Goal: Information Seeking & Learning: Learn about a topic

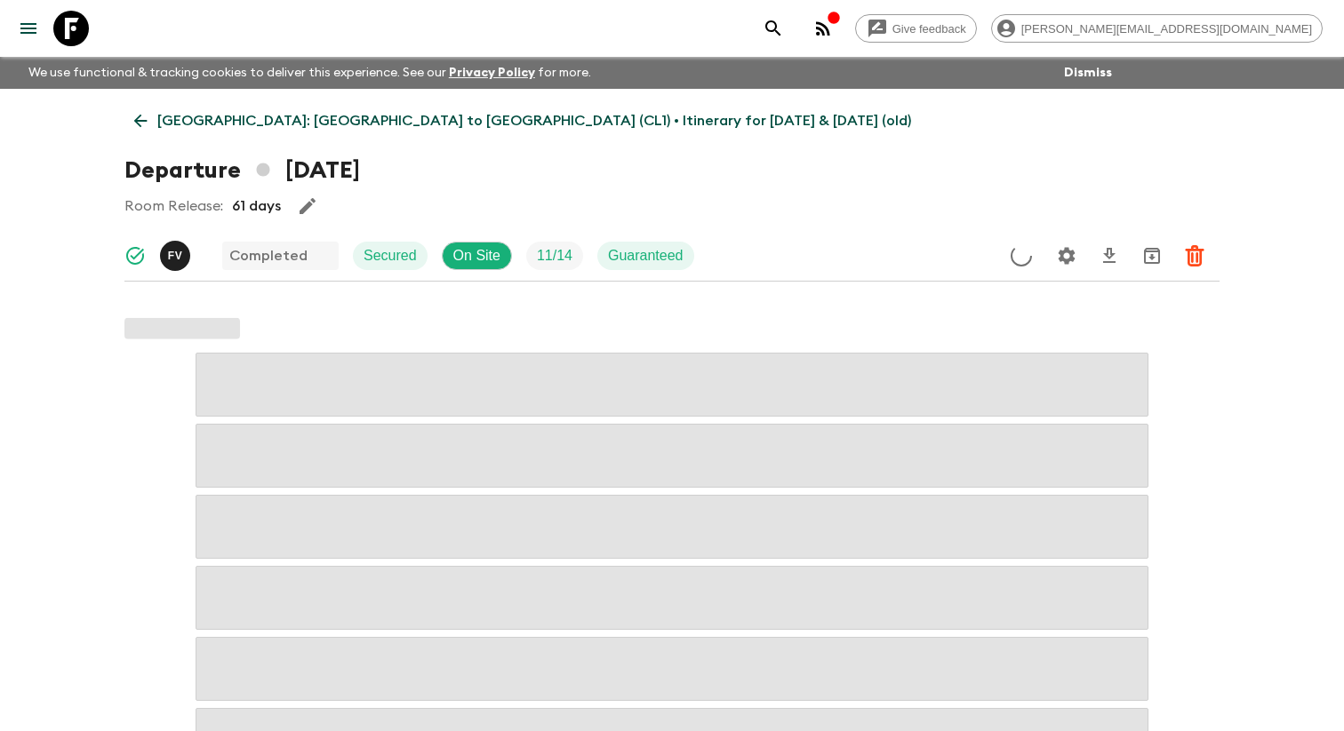
click at [30, 44] on button "menu" at bounding box center [29, 29] width 36 height 36
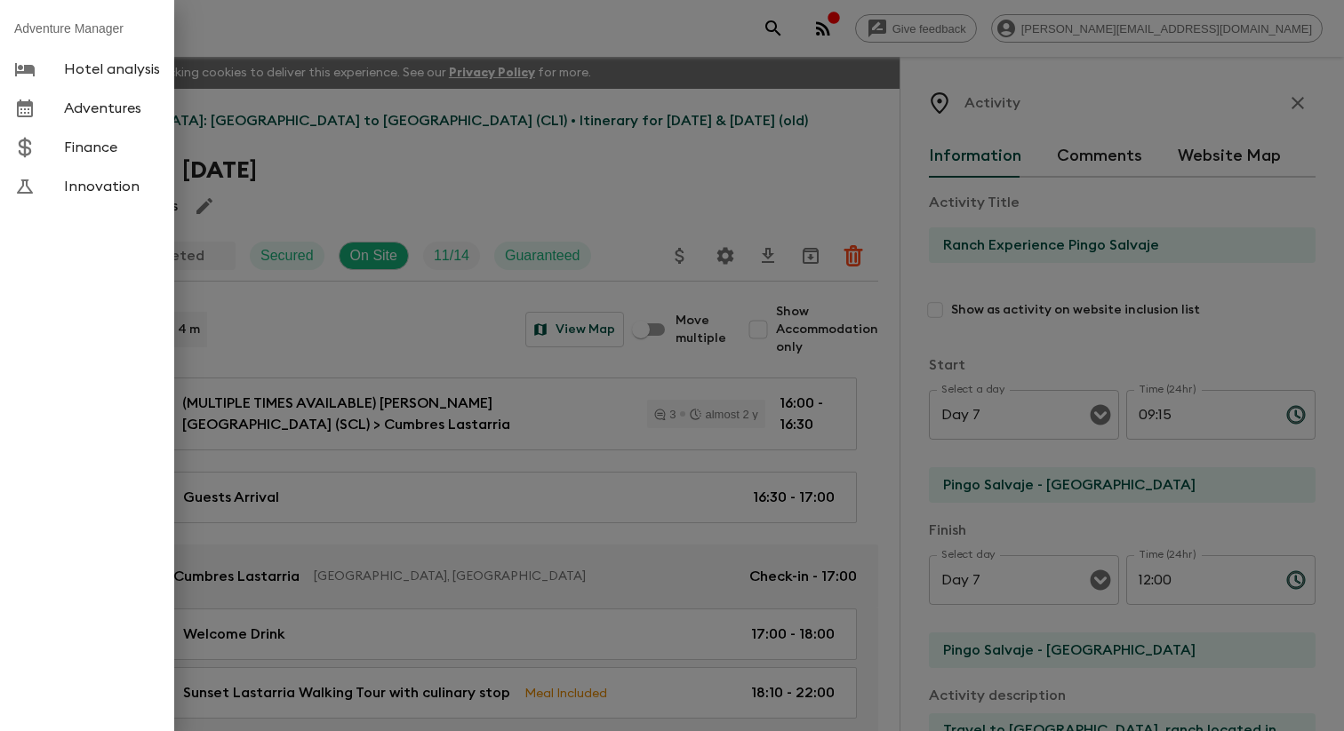
click at [87, 117] on span "Adventures" at bounding box center [112, 109] width 96 height 18
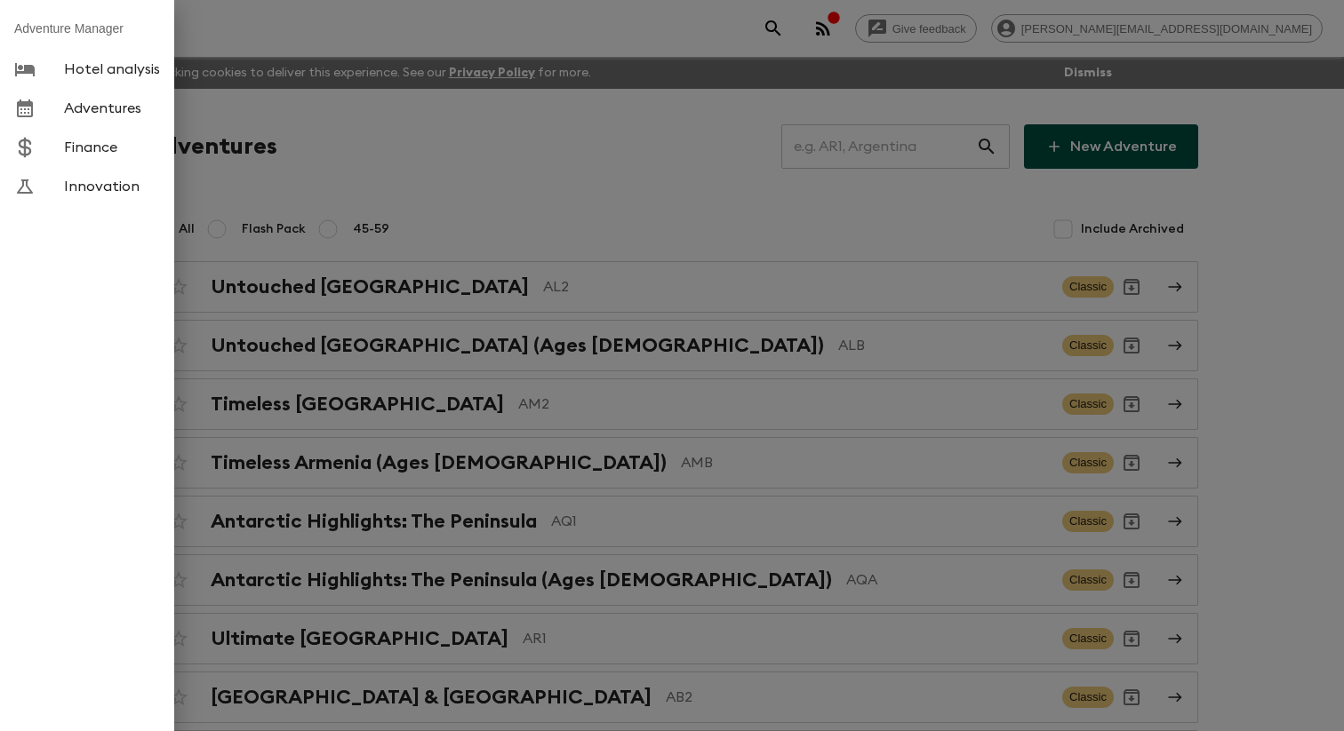
click at [441, 189] on div at bounding box center [672, 365] width 1344 height 731
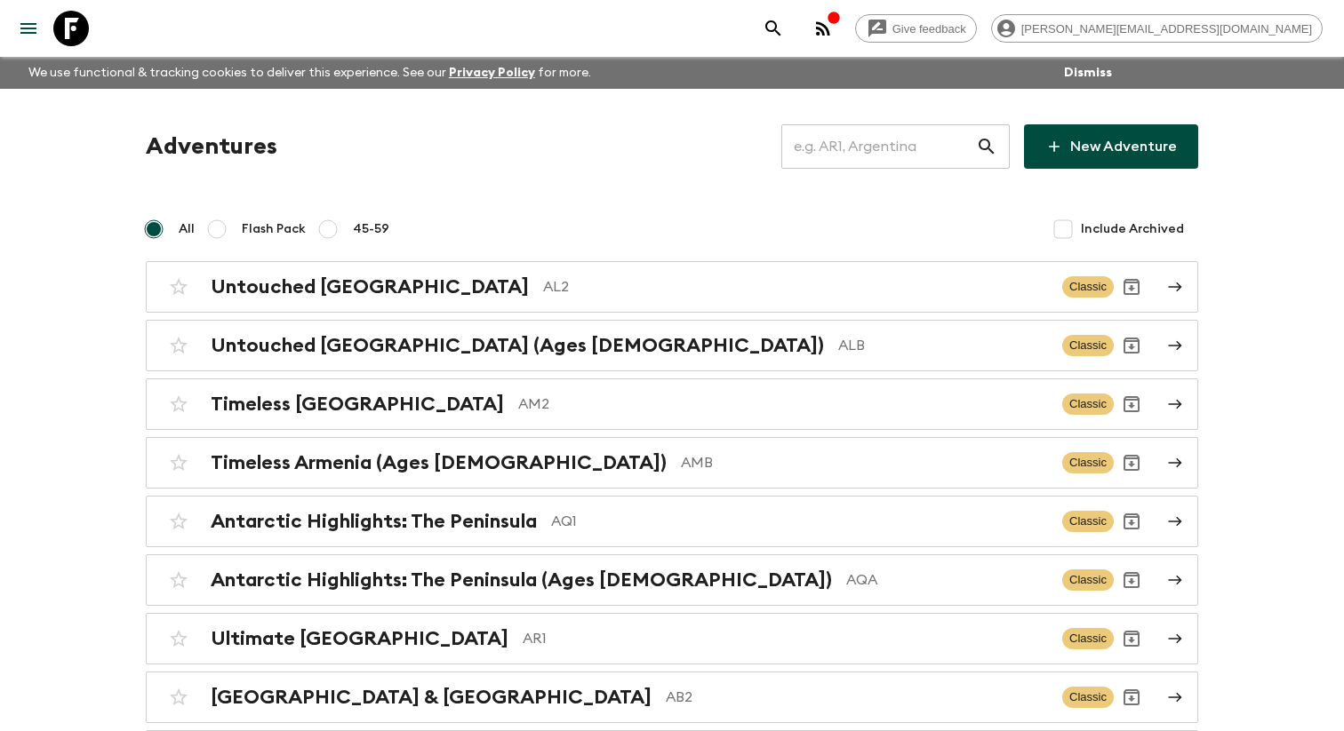
scroll to position [8439, 0]
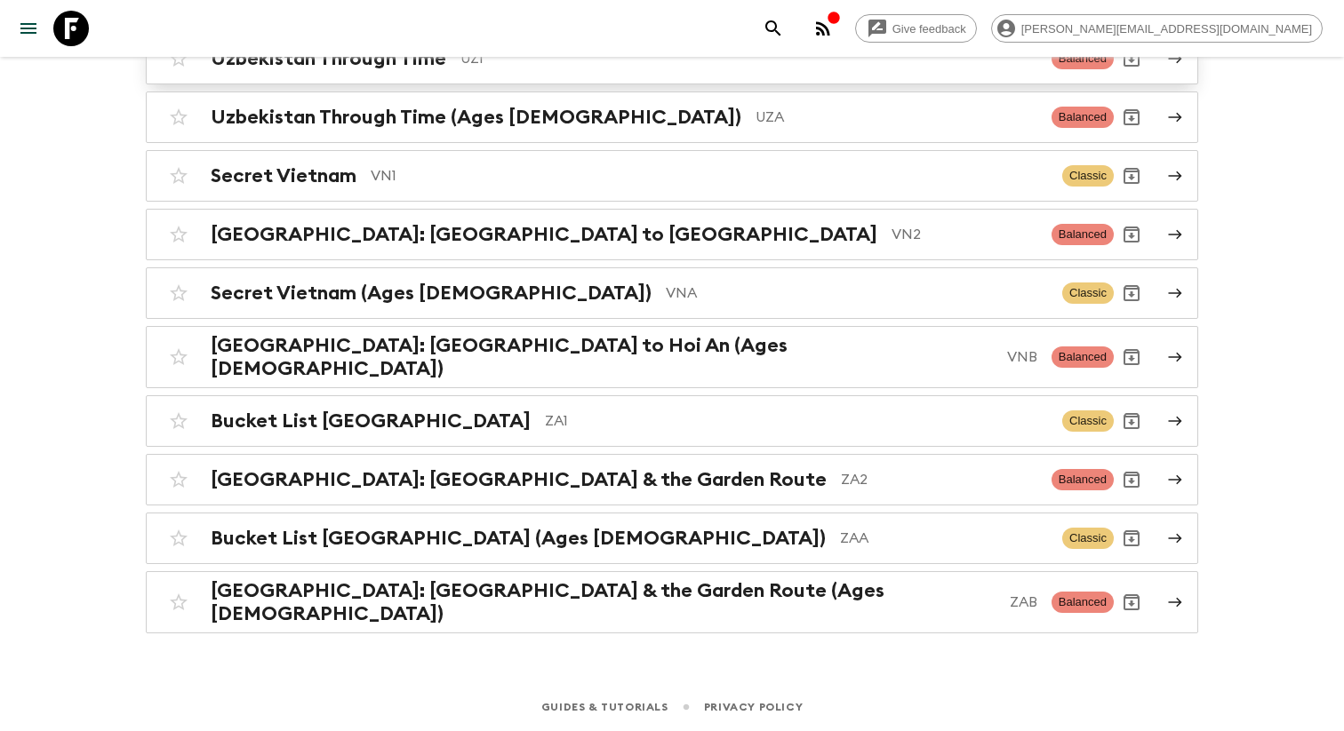
click at [419, 70] on h2 "Uzbekistan Through Time" at bounding box center [328, 58] width 235 height 23
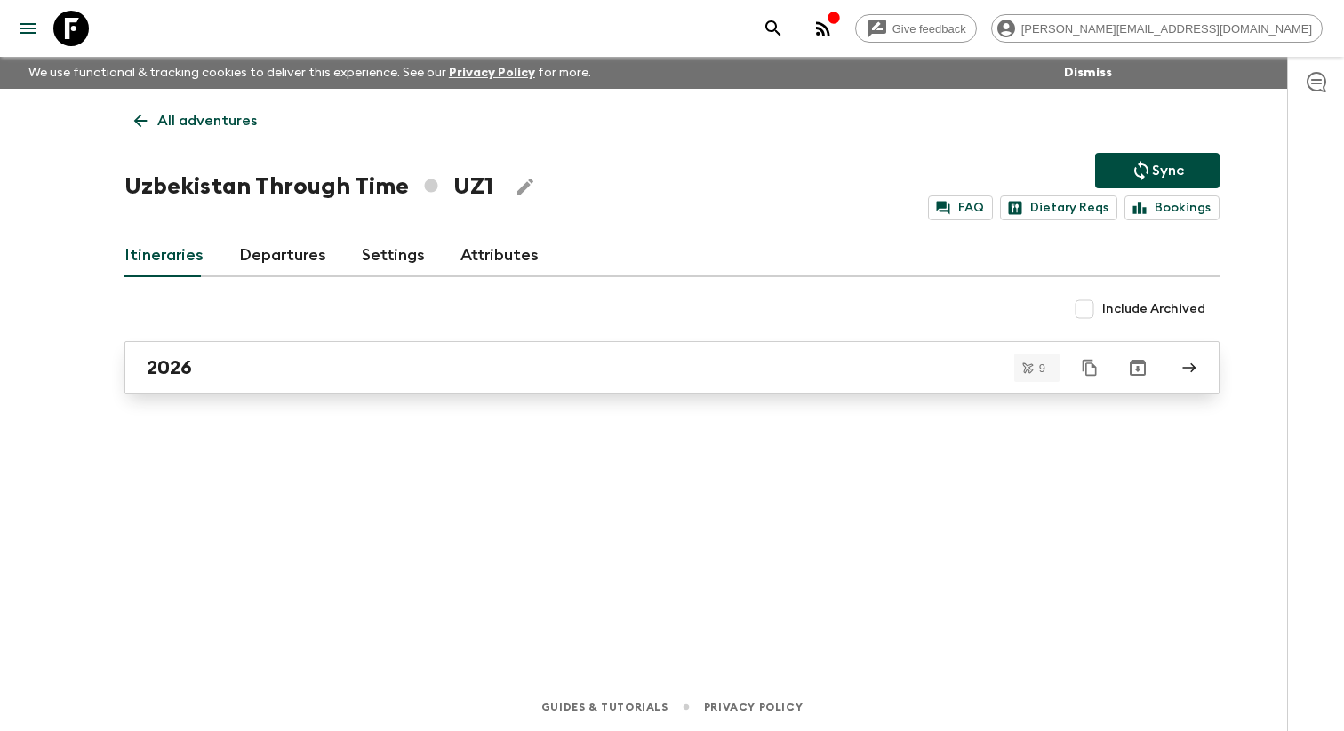
click at [238, 371] on div "2026" at bounding box center [655, 367] width 1017 height 23
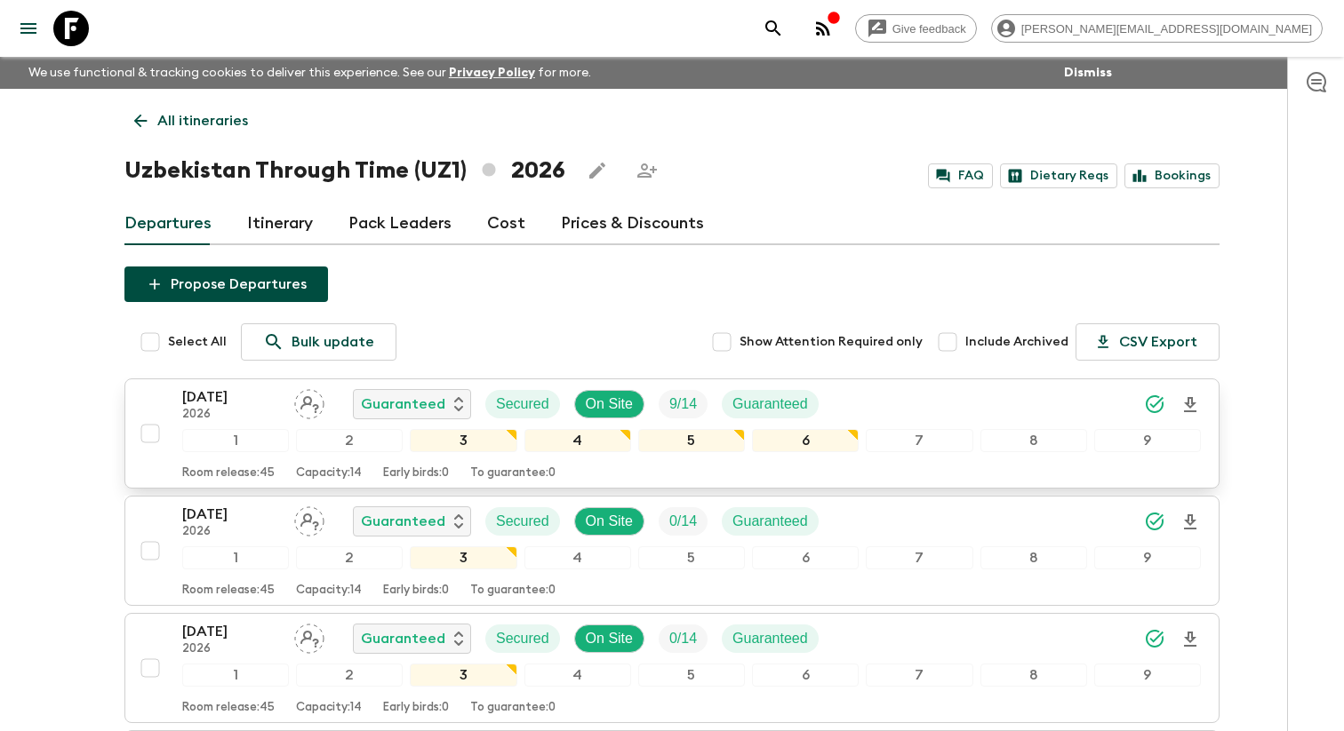
click at [265, 408] on p "[DATE]" at bounding box center [231, 397] width 98 height 21
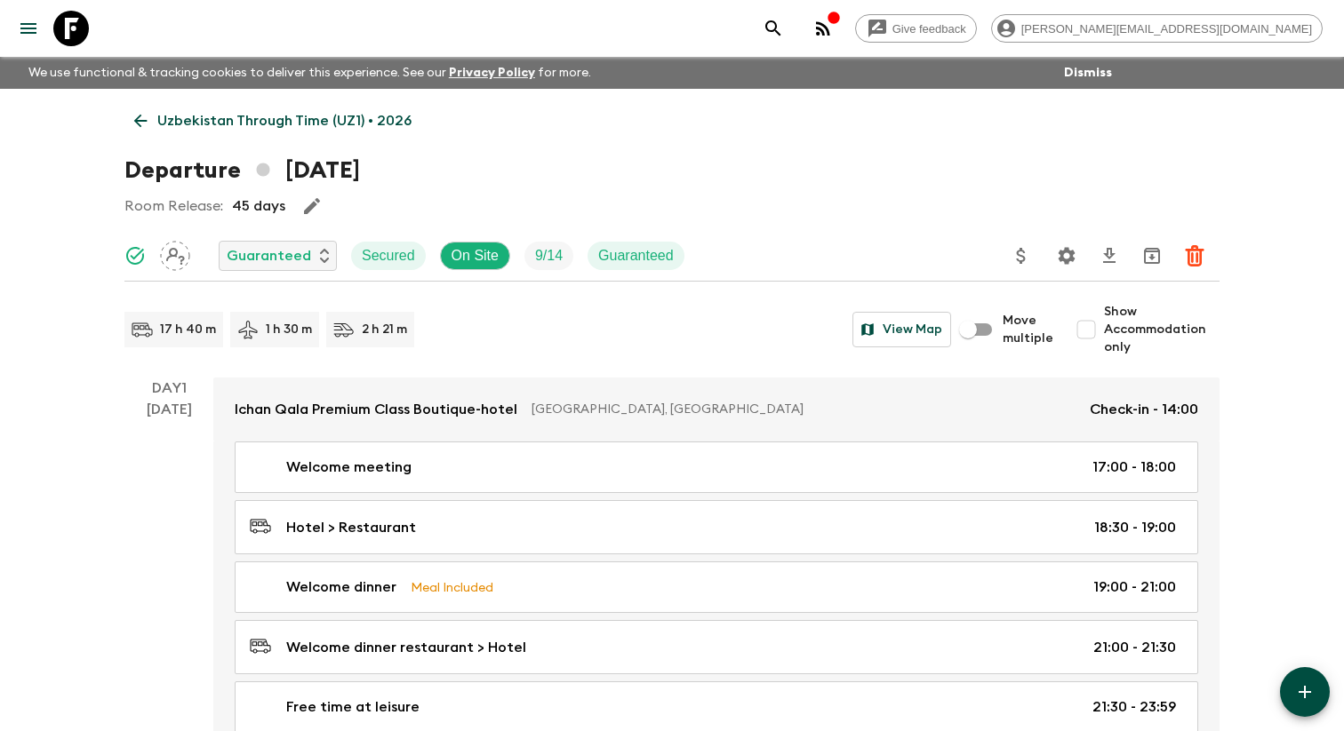
click at [1088, 332] on input "Show Accommodation only" at bounding box center [1086, 330] width 36 height 36
checkbox input "true"
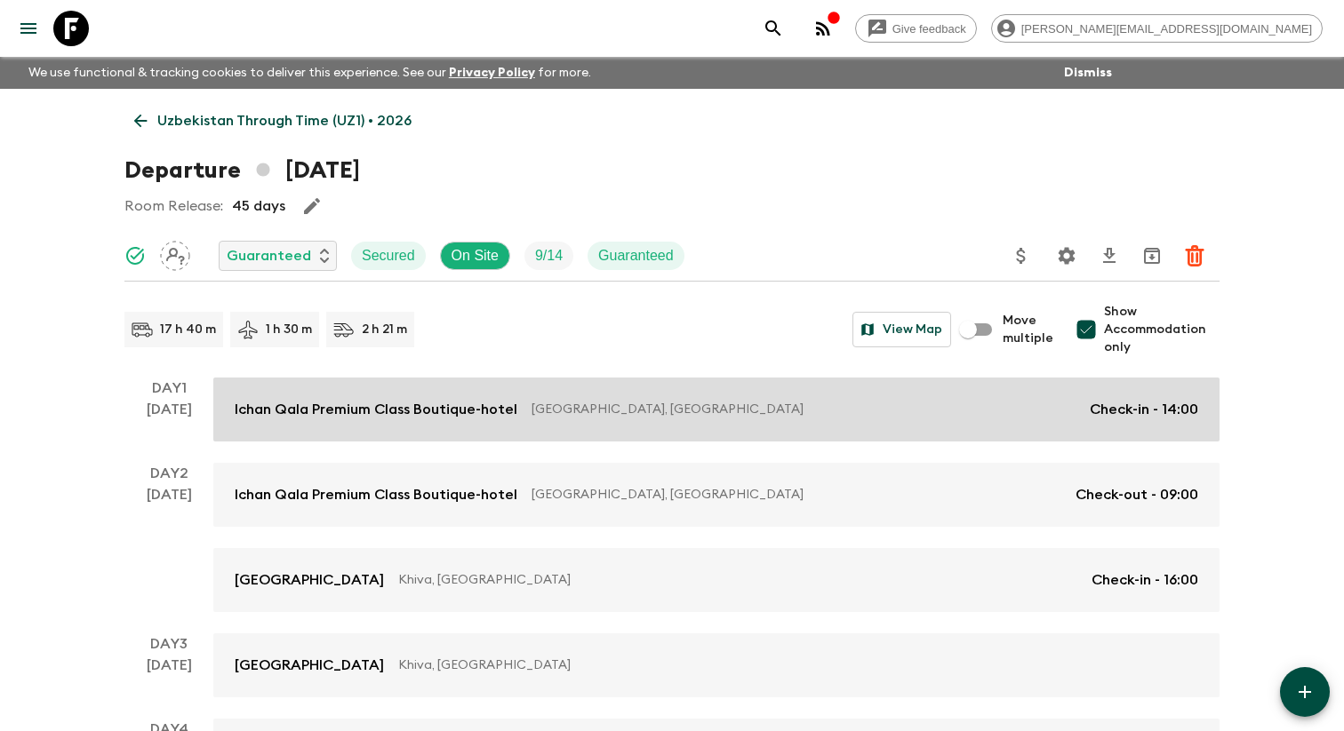
click at [450, 420] on p "Ichan Qala Premium Class Boutique-hotel" at bounding box center [376, 409] width 283 height 21
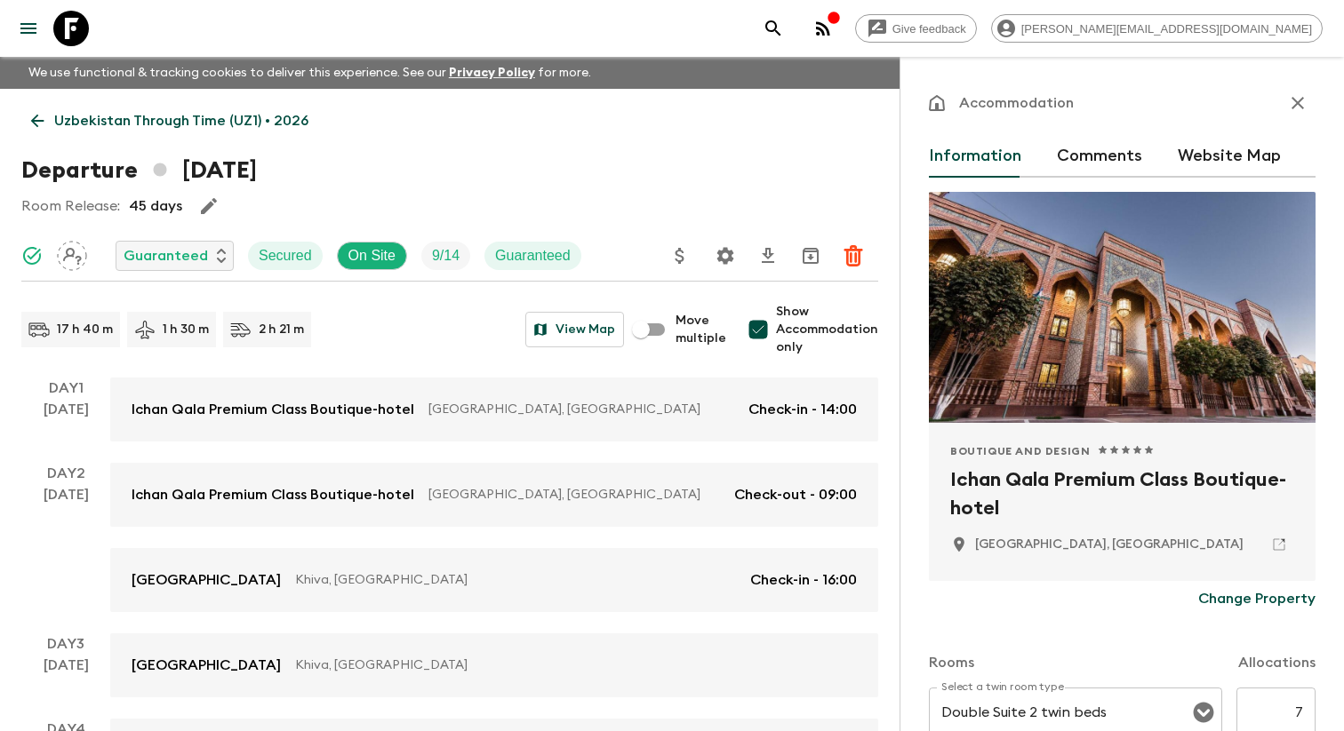
click at [1032, 498] on h2 "Ichan Qala Premium Class Boutique-hotel" at bounding box center [1122, 494] width 344 height 57
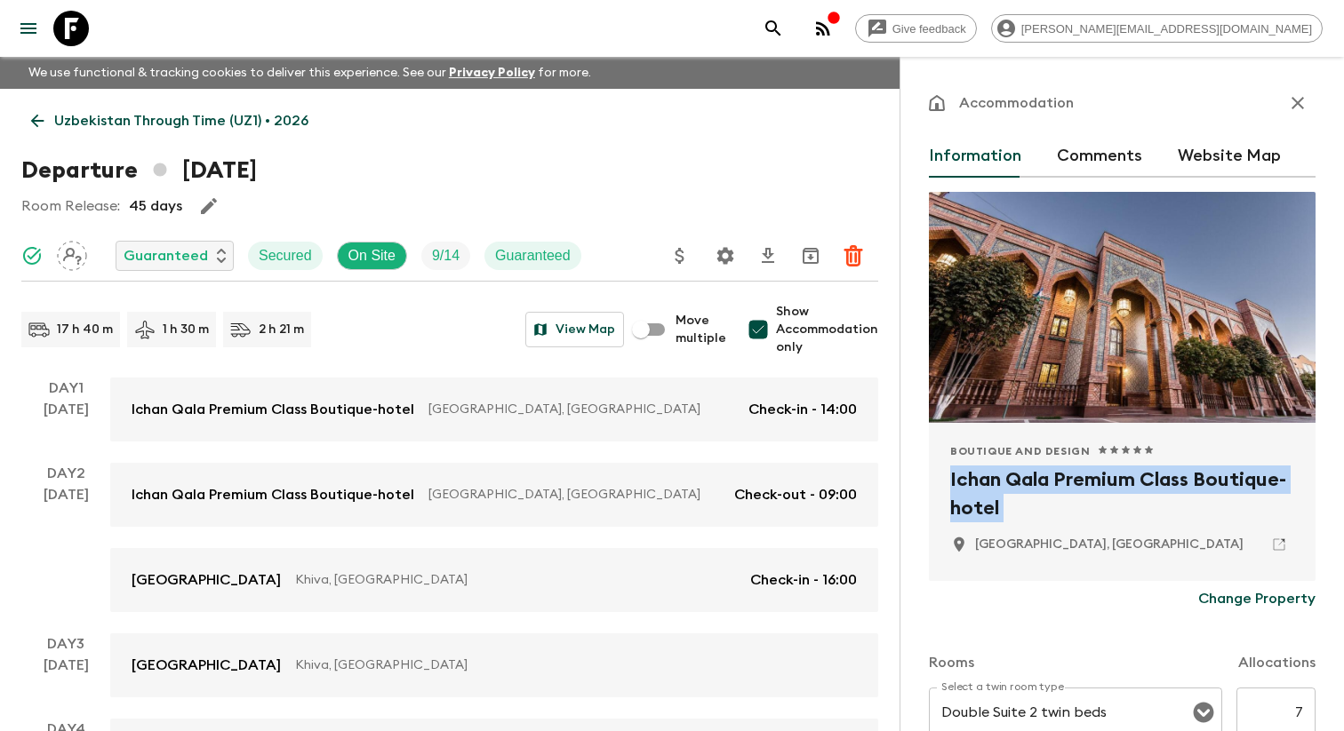
click at [1032, 498] on h2 "Ichan Qala Premium Class Boutique-hotel" at bounding box center [1122, 494] width 344 height 57
copy div "Ichan Qala Premium Class Boutique-hotel"
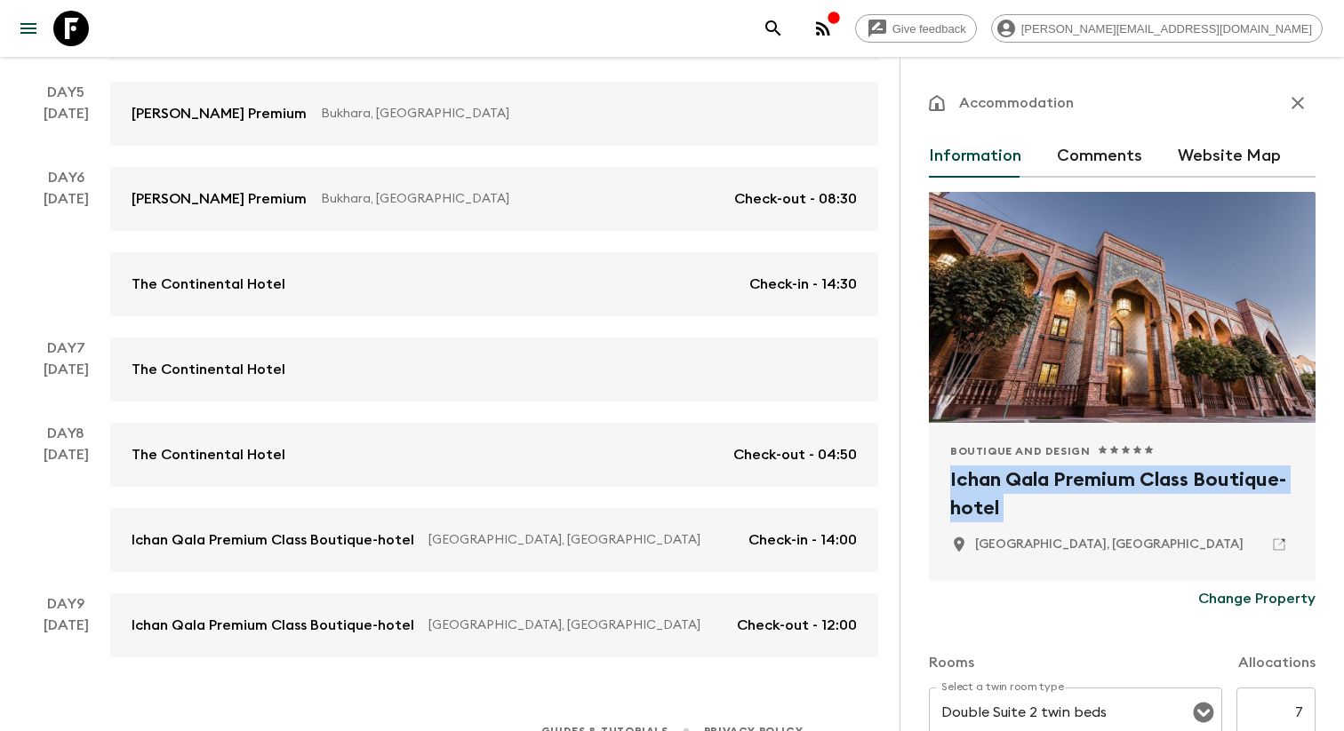
scroll to position [842, 0]
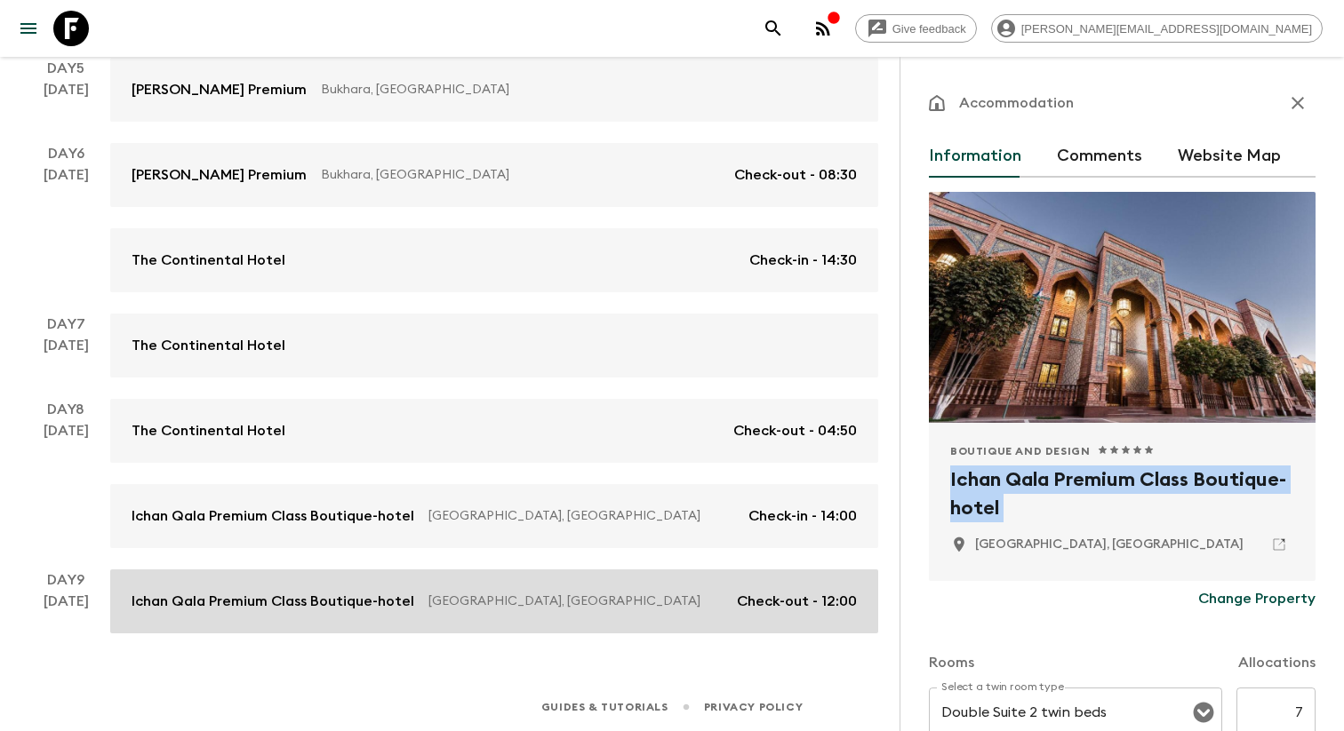
click at [446, 609] on p "[GEOGRAPHIC_DATA], [GEOGRAPHIC_DATA]" at bounding box center [575, 602] width 294 height 18
type input "Day 8"
type input "Day 9"
type input "12:00"
click at [444, 606] on p "[GEOGRAPHIC_DATA], [GEOGRAPHIC_DATA]" at bounding box center [575, 602] width 294 height 18
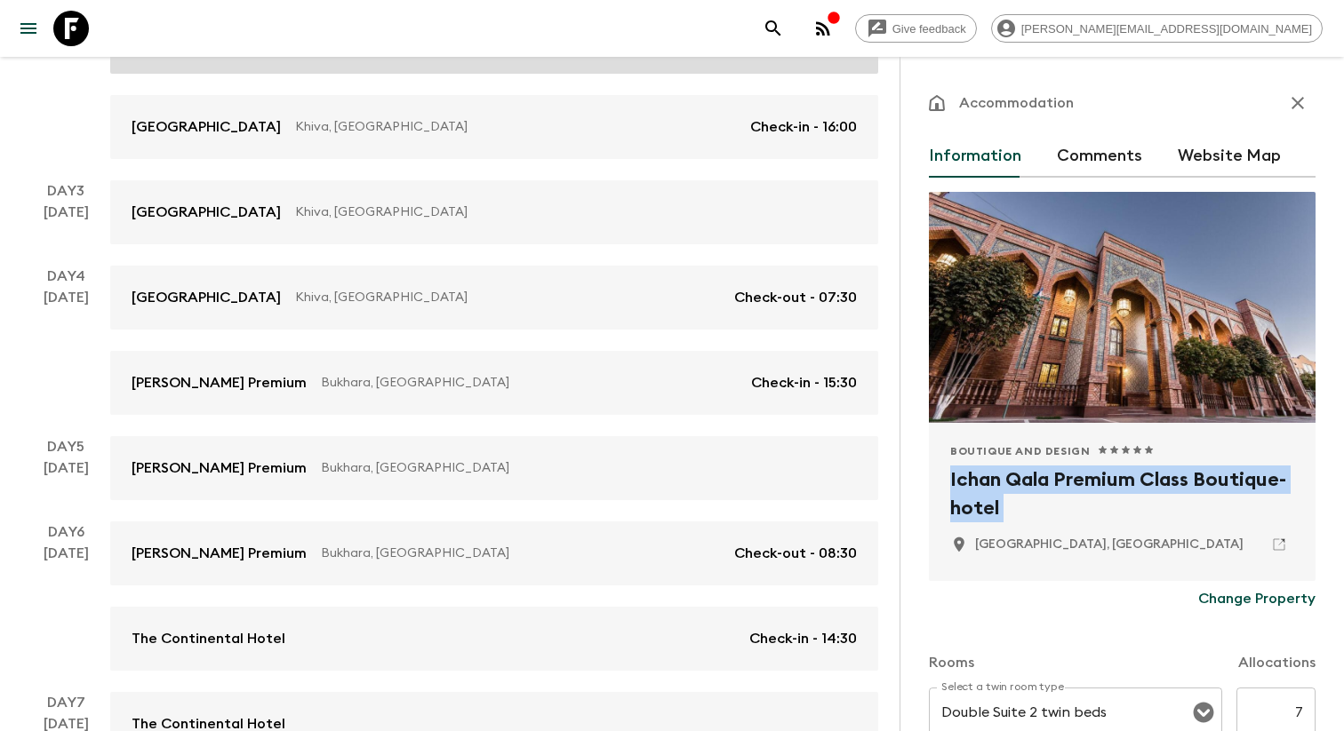
scroll to position [842, 0]
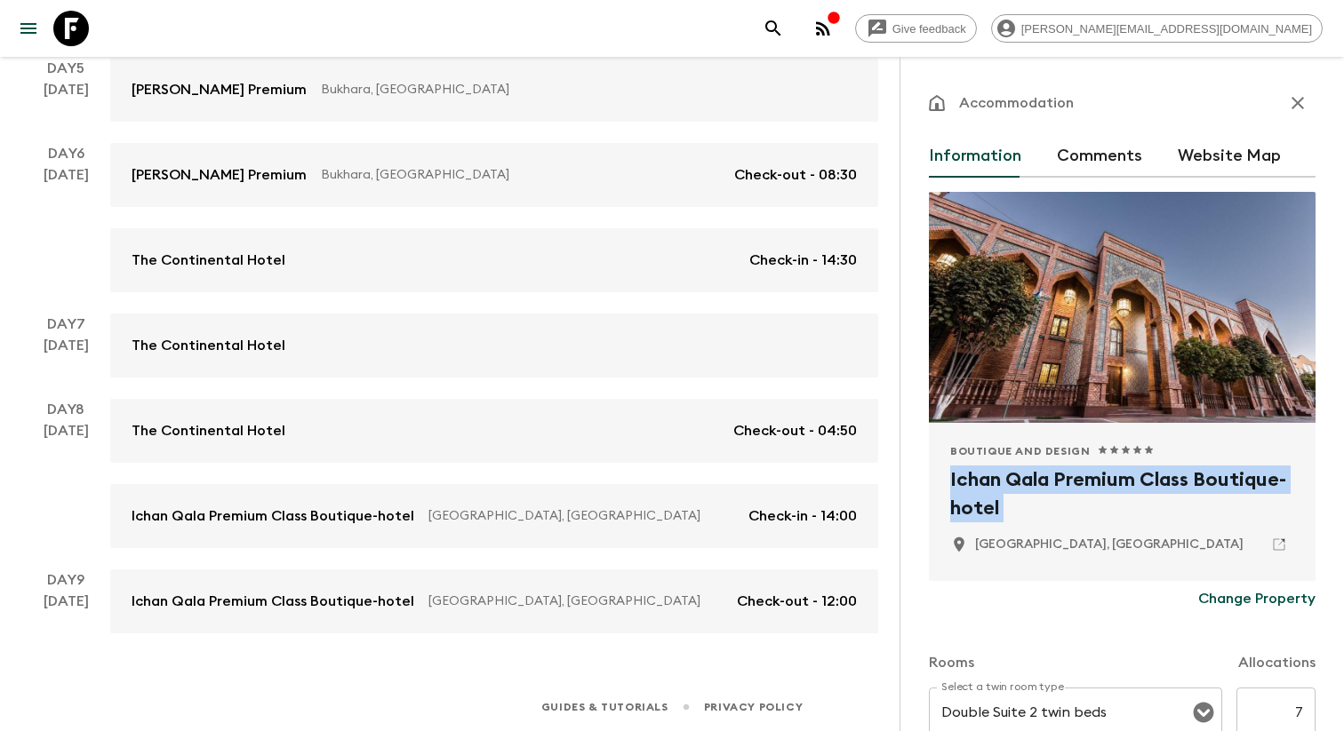
click at [542, 530] on link "Ichan Qala Premium Class Boutique-hotel [GEOGRAPHIC_DATA], [GEOGRAPHIC_DATA] Ch…" at bounding box center [494, 516] width 768 height 64
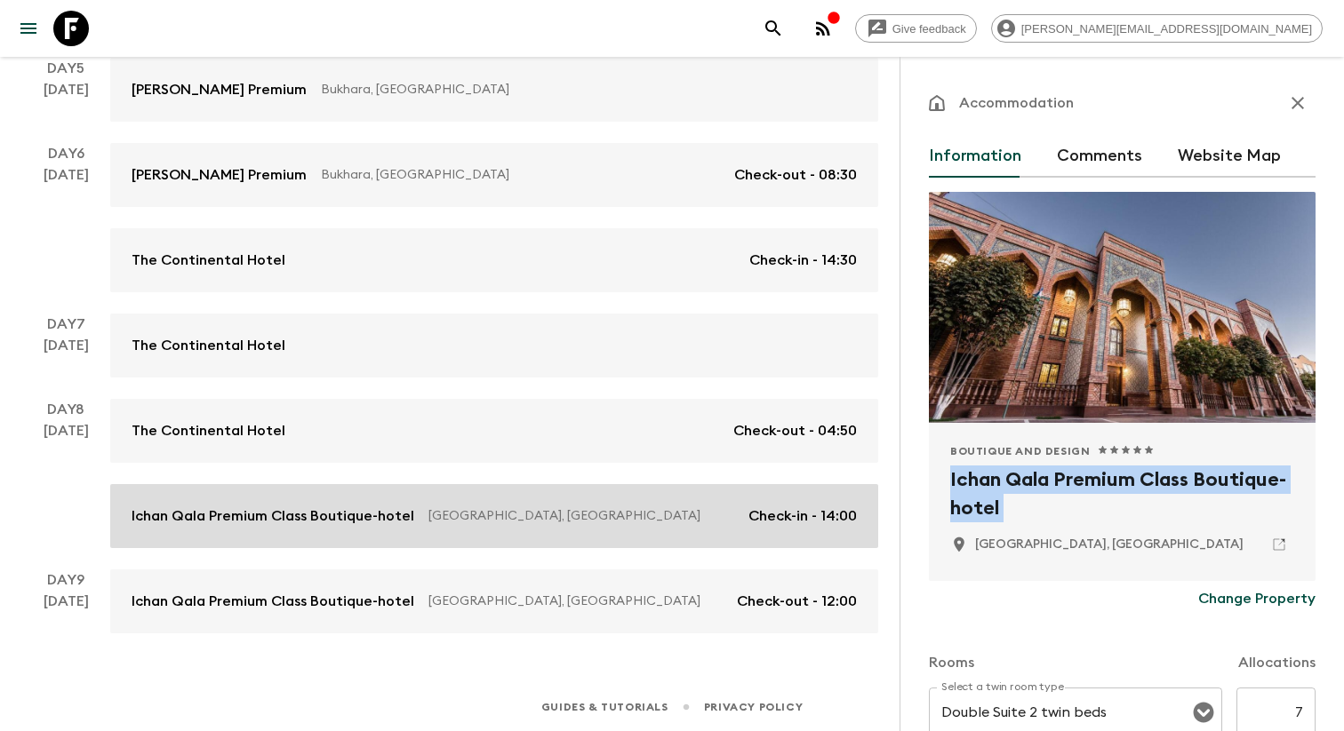
scroll to position [0, 0]
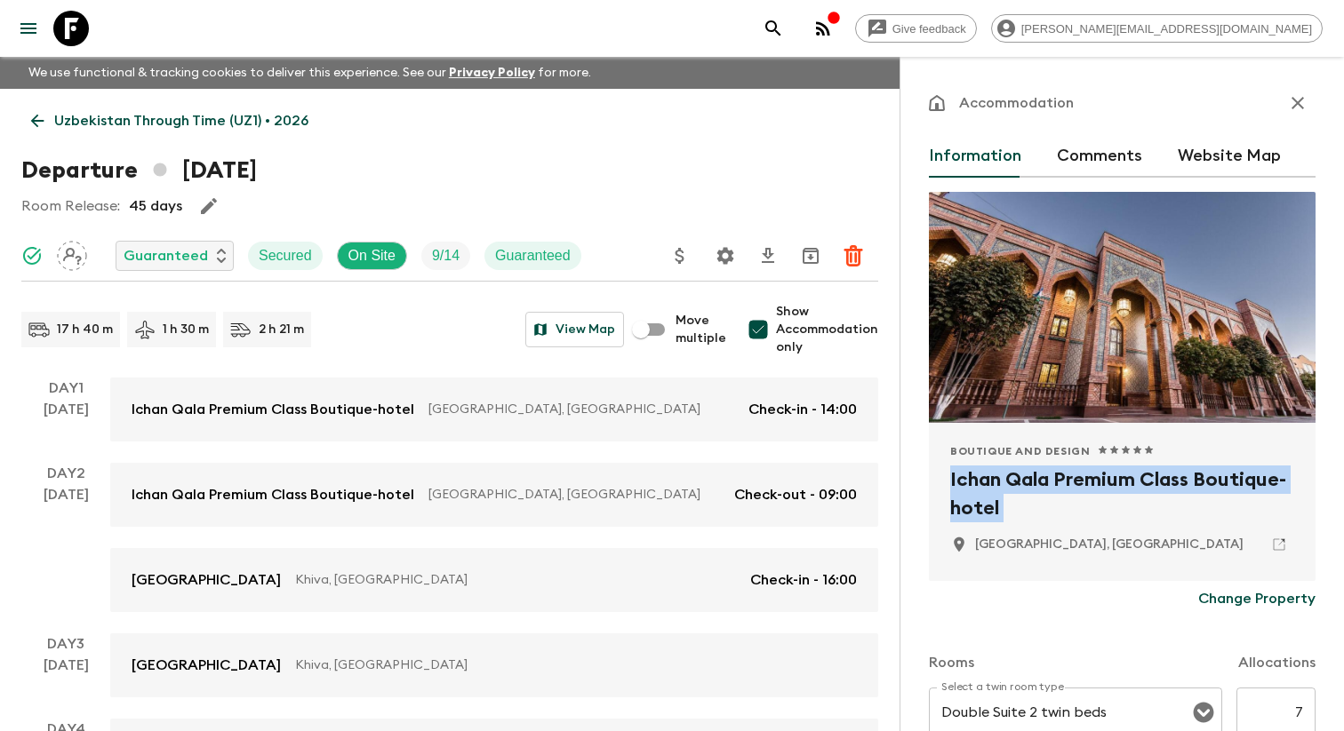
click at [39, 36] on icon "menu" at bounding box center [28, 28] width 21 height 21
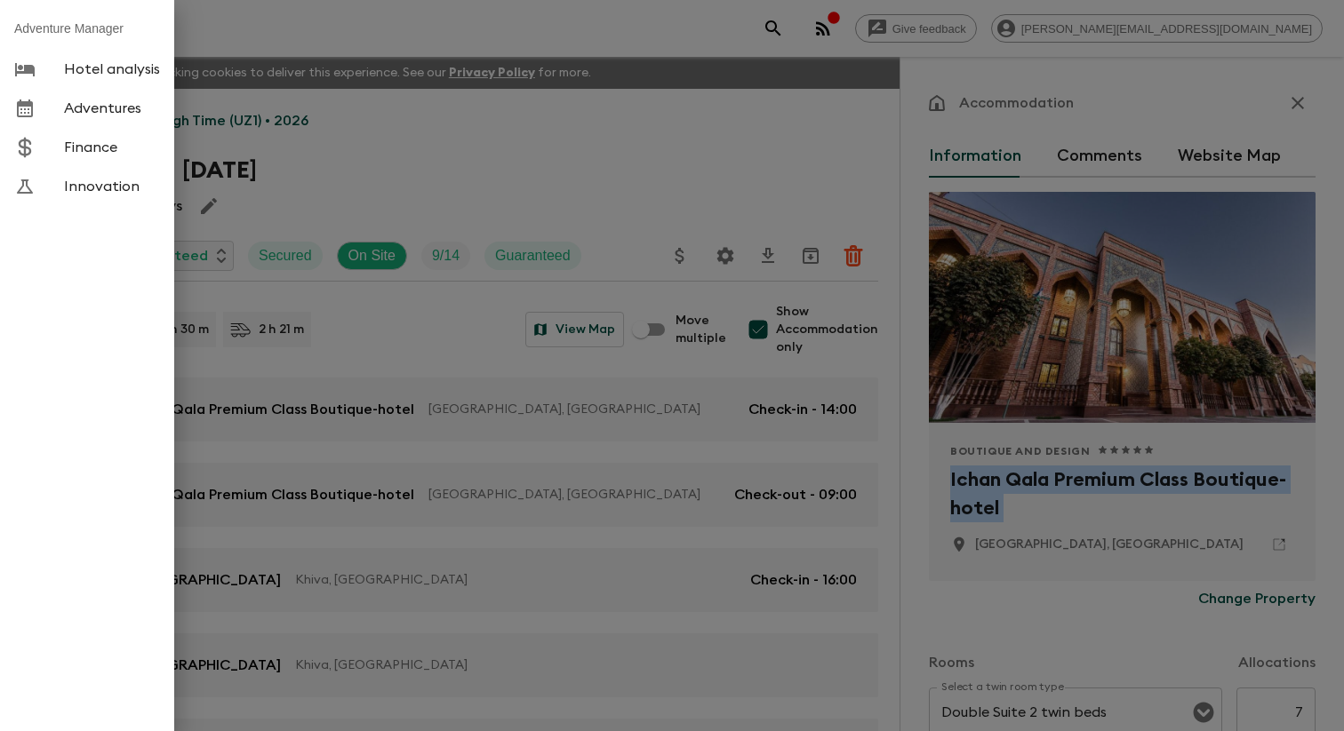
click at [114, 113] on span "Adventures" at bounding box center [112, 109] width 96 height 18
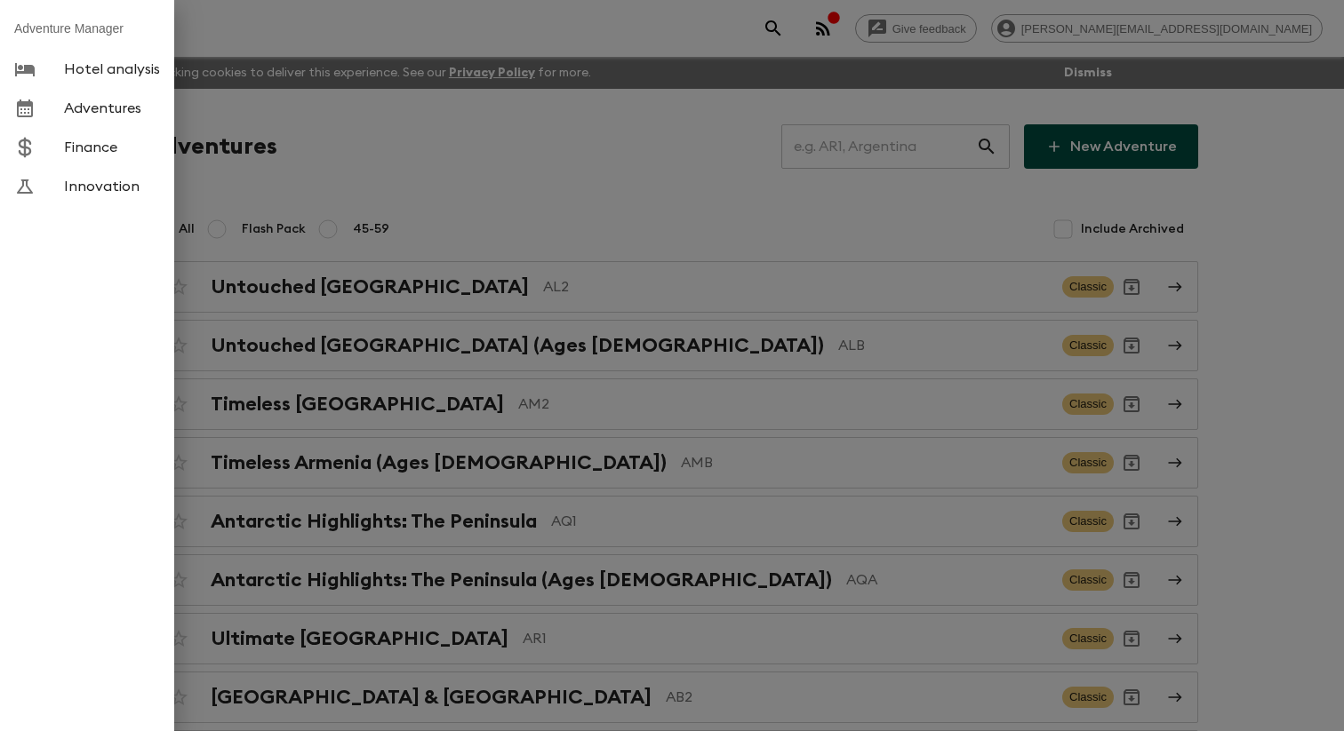
click at [425, 156] on div at bounding box center [672, 365] width 1344 height 731
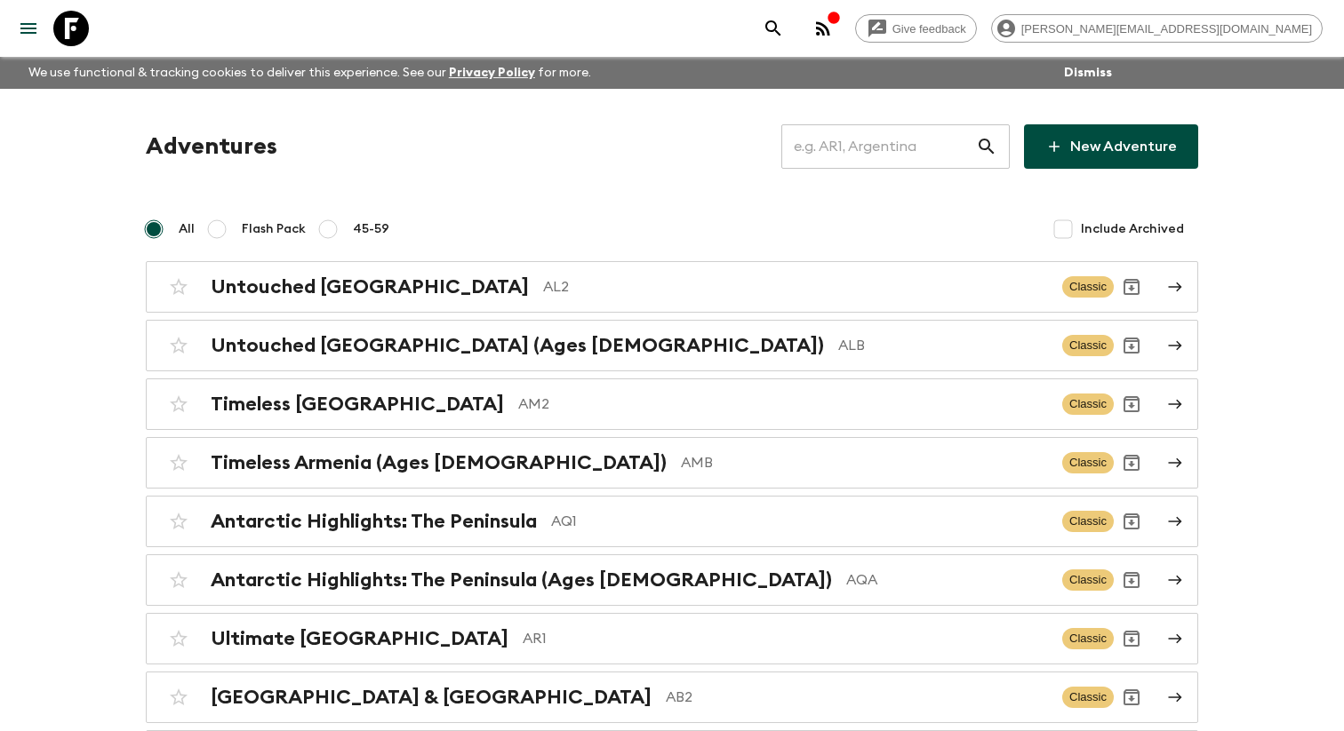
scroll to position [2680, 0]
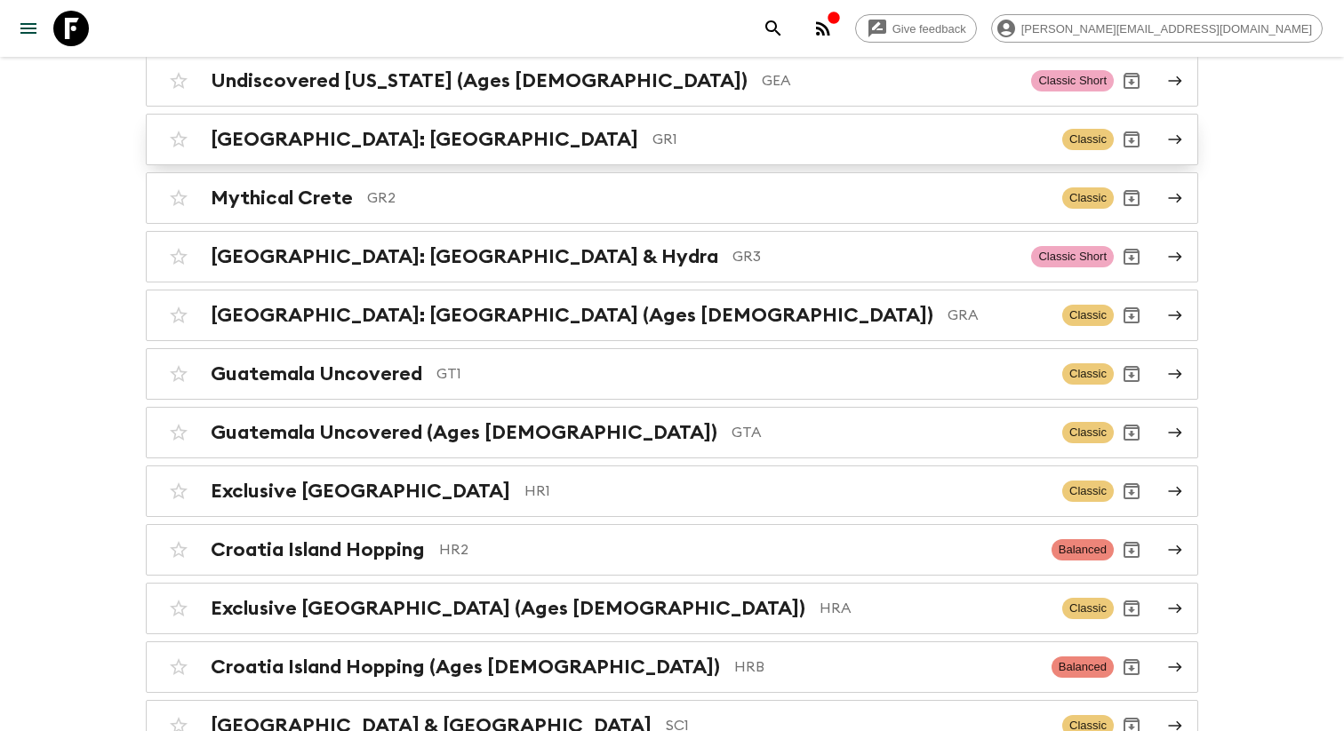
click at [354, 157] on div "[GEOGRAPHIC_DATA]: [GEOGRAPHIC_DATA] & the Islands GR1 Classic" at bounding box center [637, 140] width 953 height 36
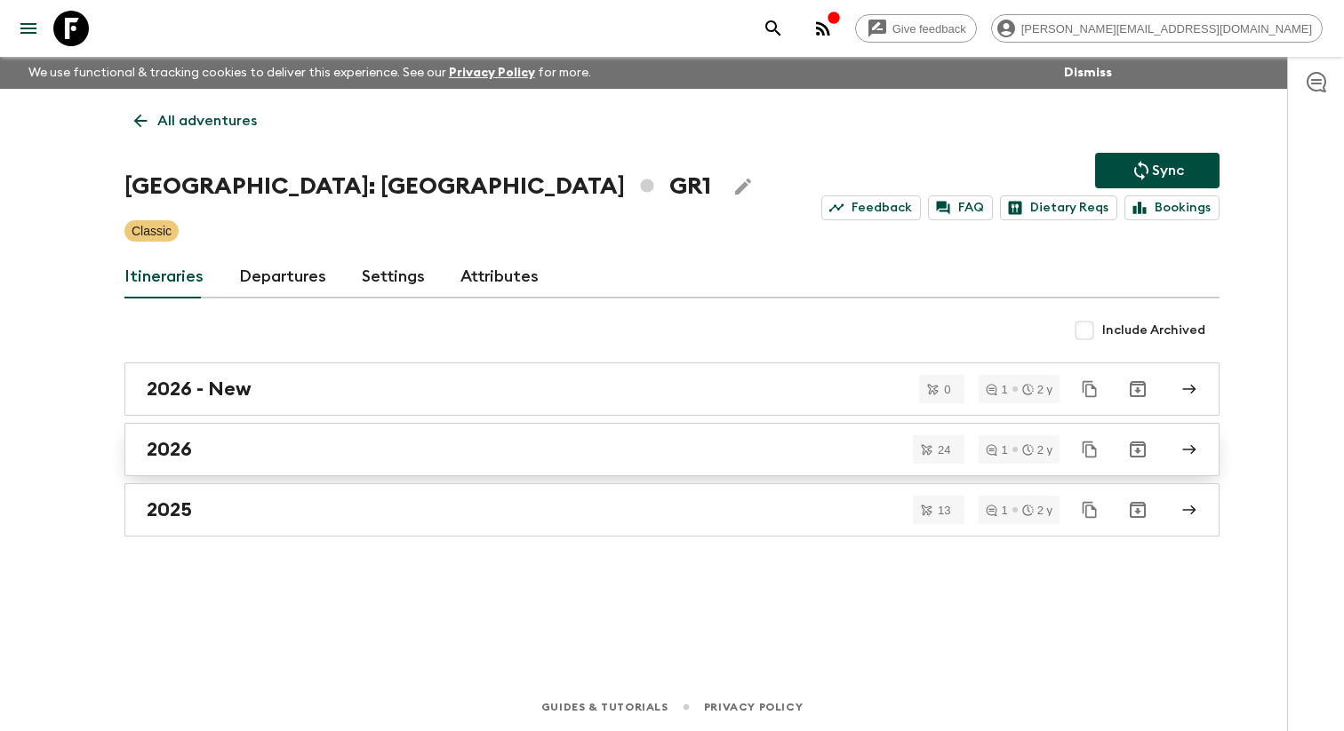
click at [243, 476] on link "2026" at bounding box center [671, 449] width 1095 height 53
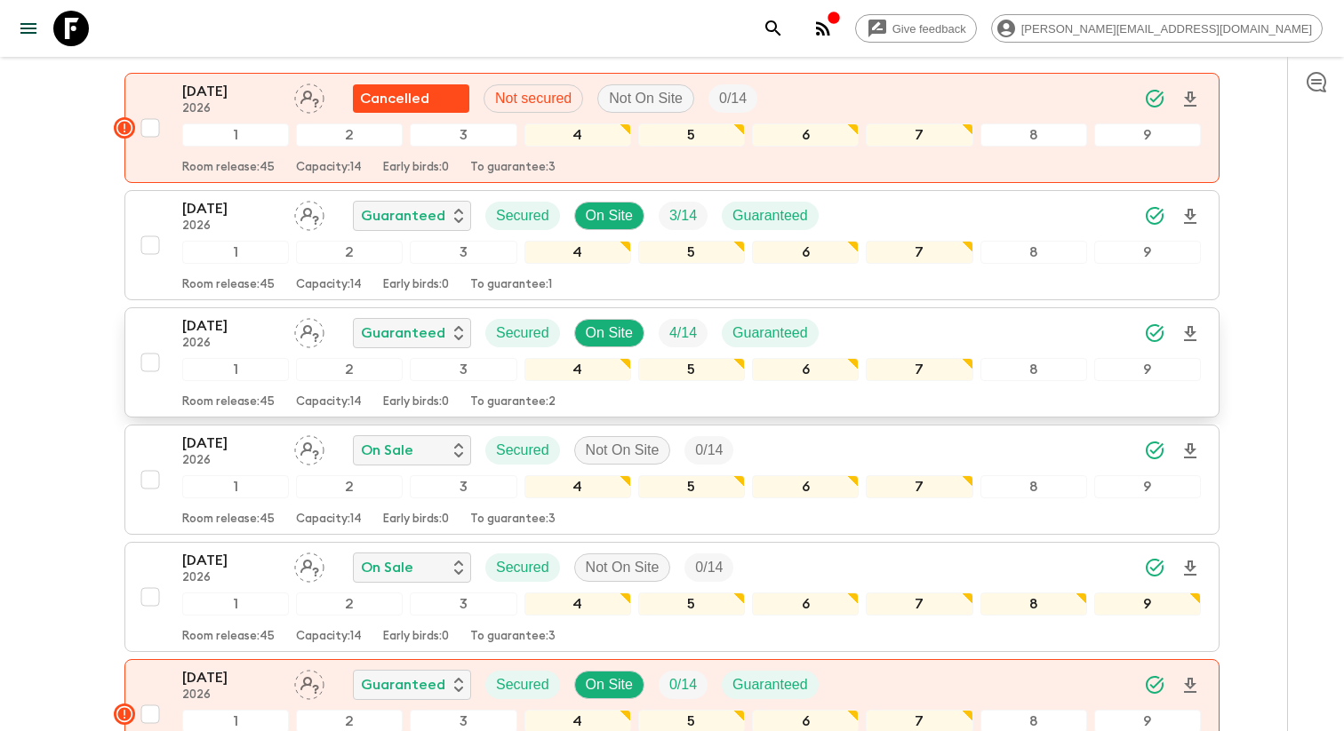
scroll to position [352, 0]
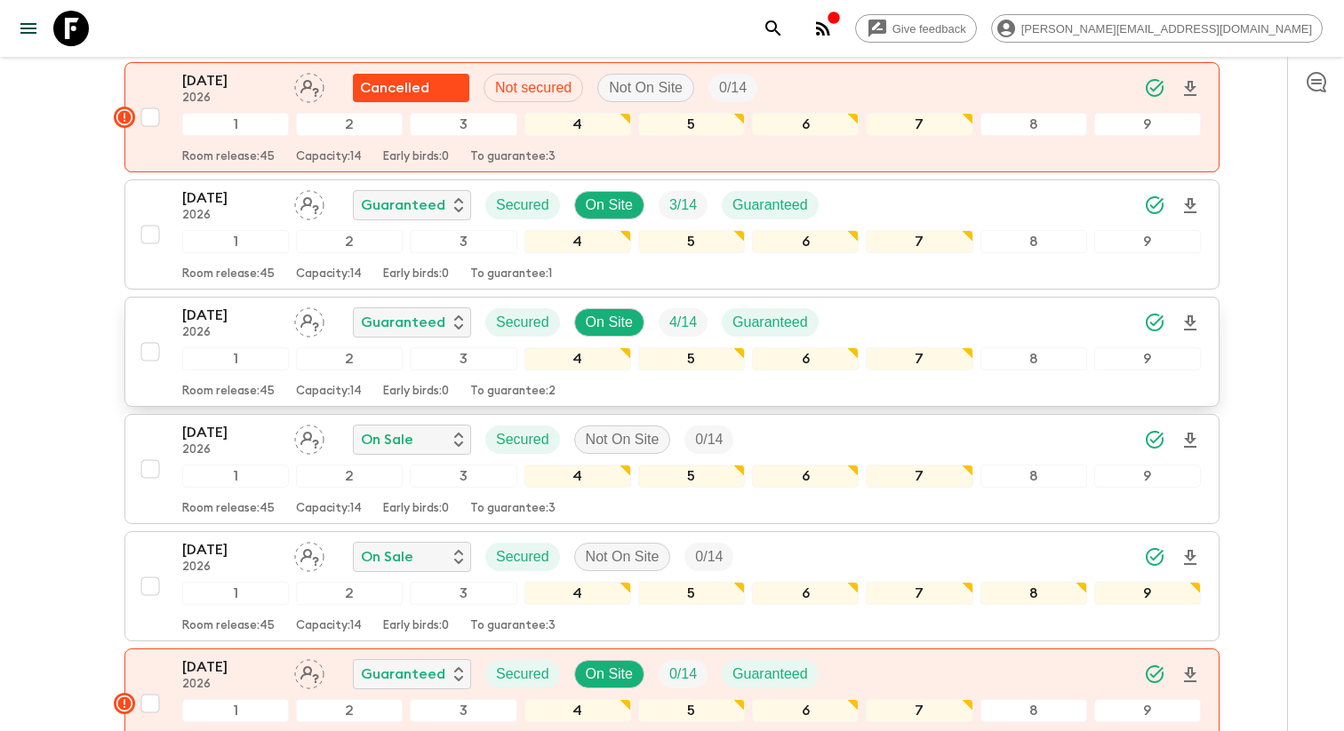
click at [258, 311] on p "[DATE]" at bounding box center [231, 315] width 98 height 21
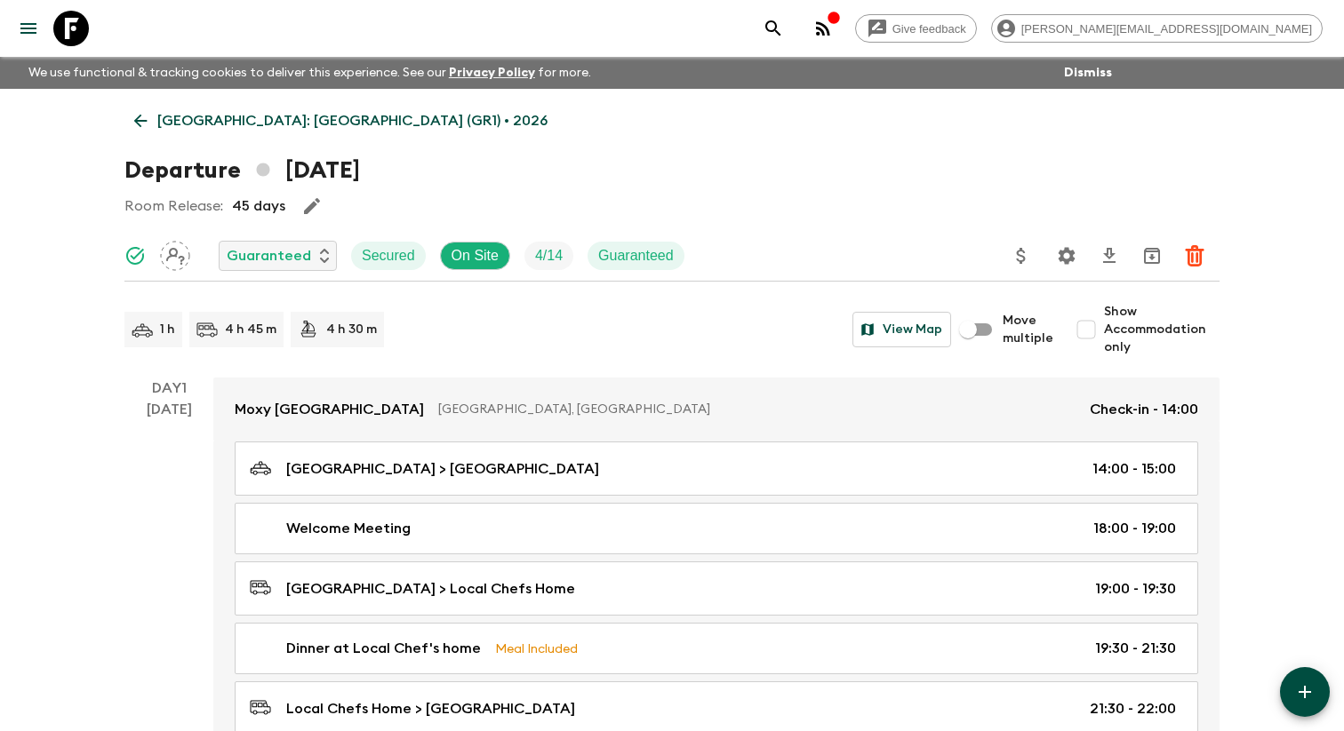
click at [1098, 339] on input "Show Accommodation only" at bounding box center [1086, 330] width 36 height 36
checkbox input "true"
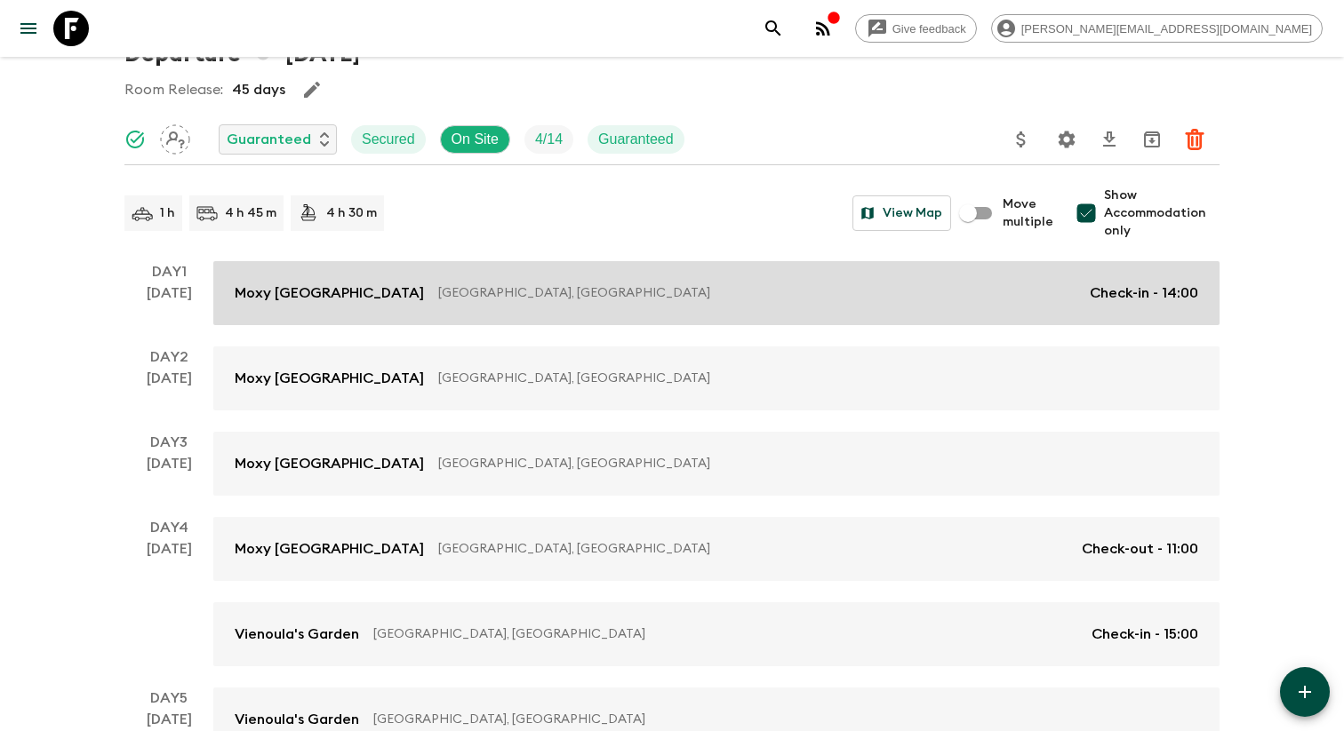
scroll to position [119, 0]
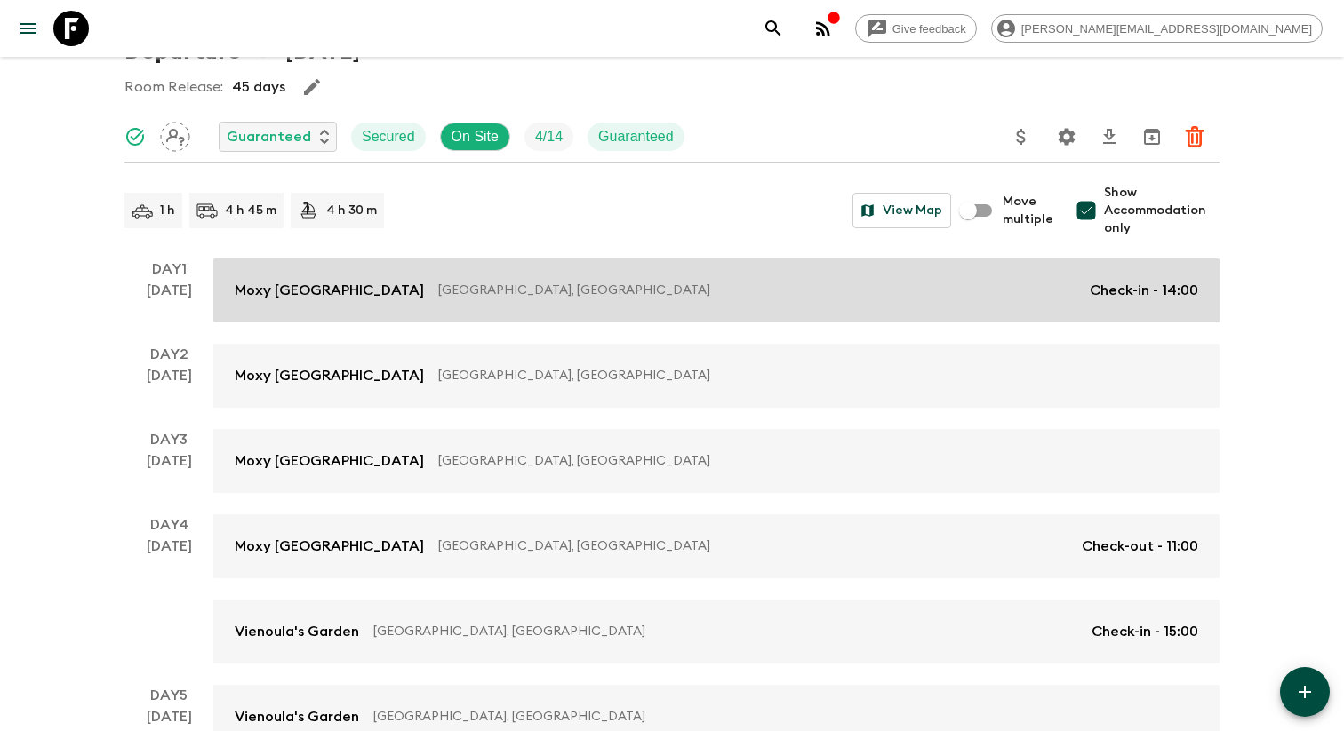
click at [581, 320] on link "Moxy [GEOGRAPHIC_DATA] [GEOGRAPHIC_DATA], [GEOGRAPHIC_DATA] Check-in - 14:00" at bounding box center [716, 291] width 1006 height 64
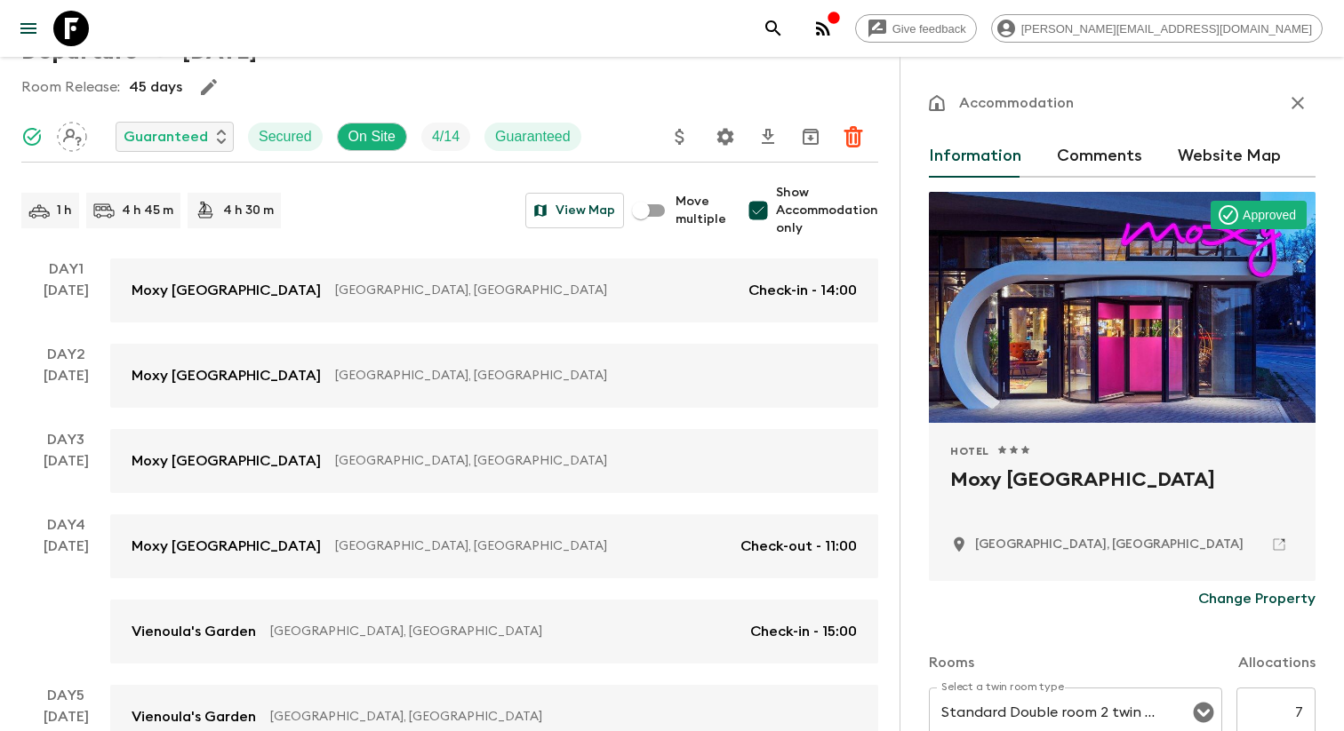
click at [982, 490] on h2 "Moxy [GEOGRAPHIC_DATA]" at bounding box center [1122, 494] width 344 height 57
copy div "Moxy [GEOGRAPHIC_DATA]"
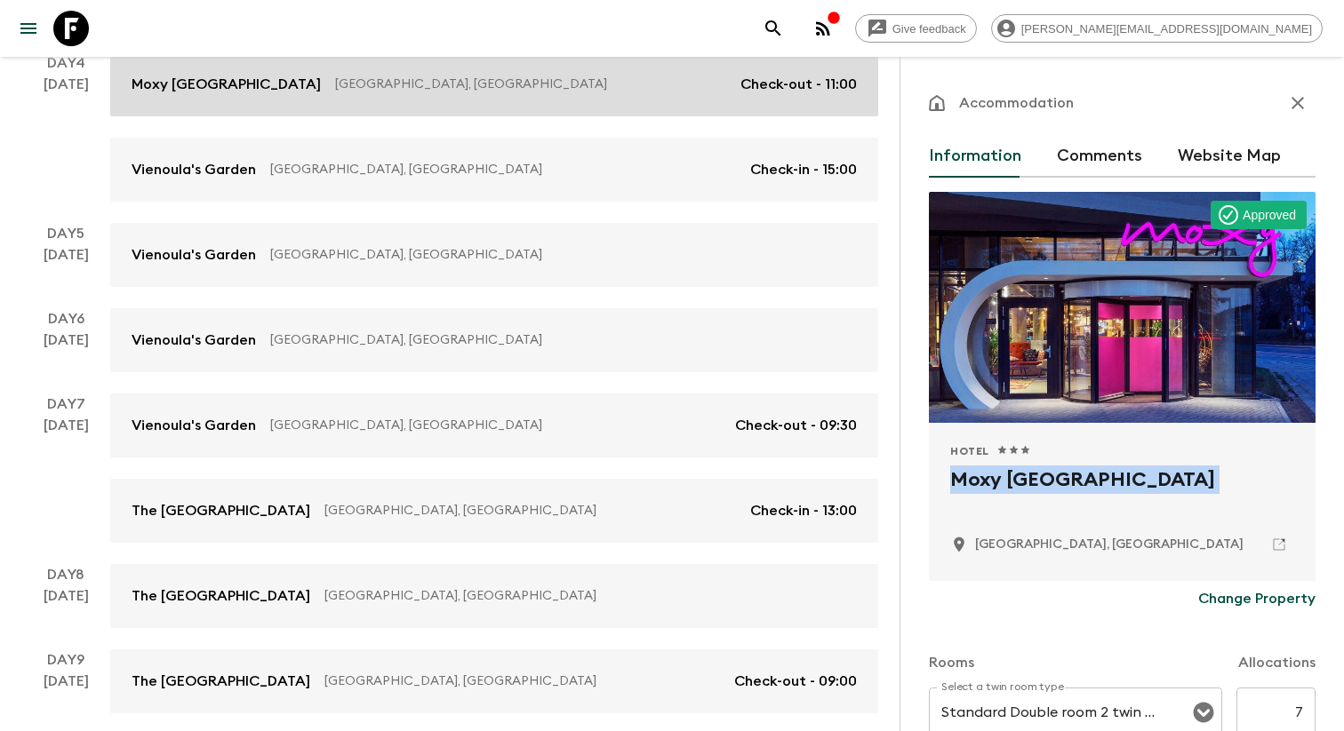
scroll to position [672, 0]
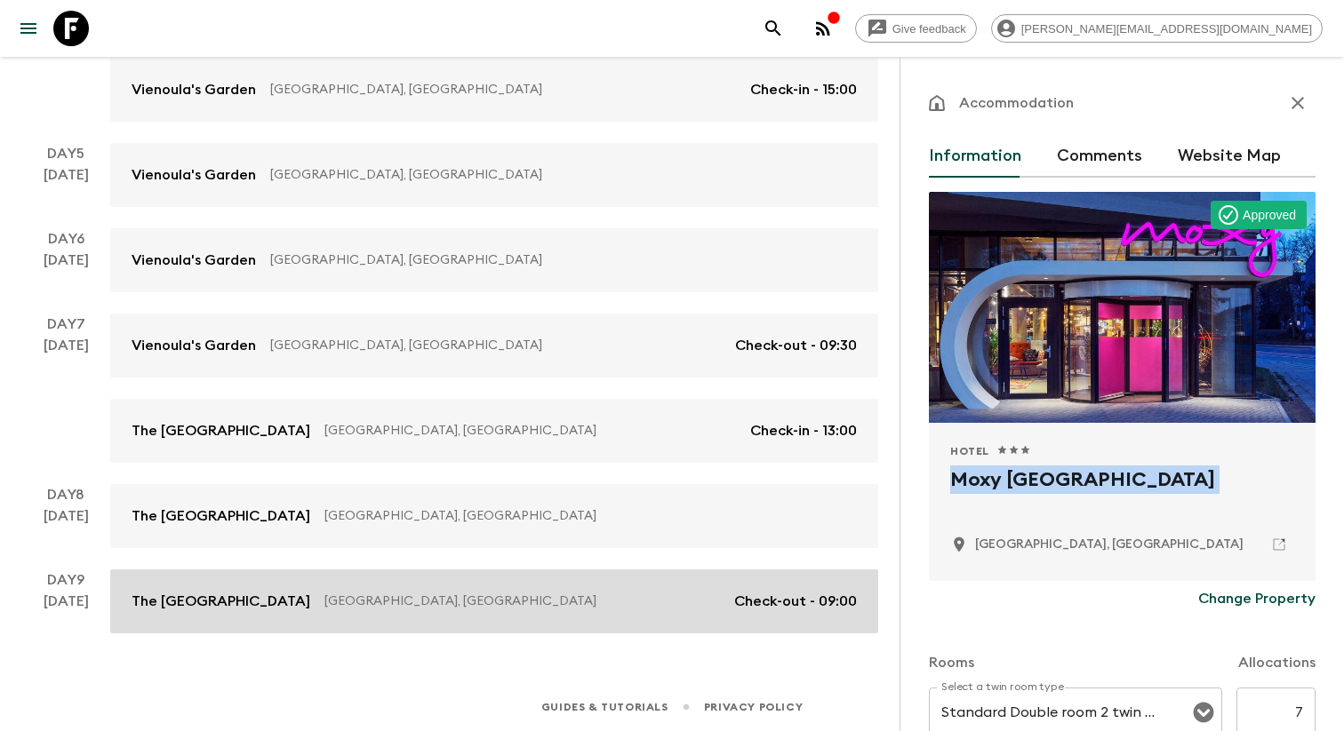
click at [441, 600] on p "[GEOGRAPHIC_DATA], [GEOGRAPHIC_DATA]" at bounding box center [521, 602] width 395 height 18
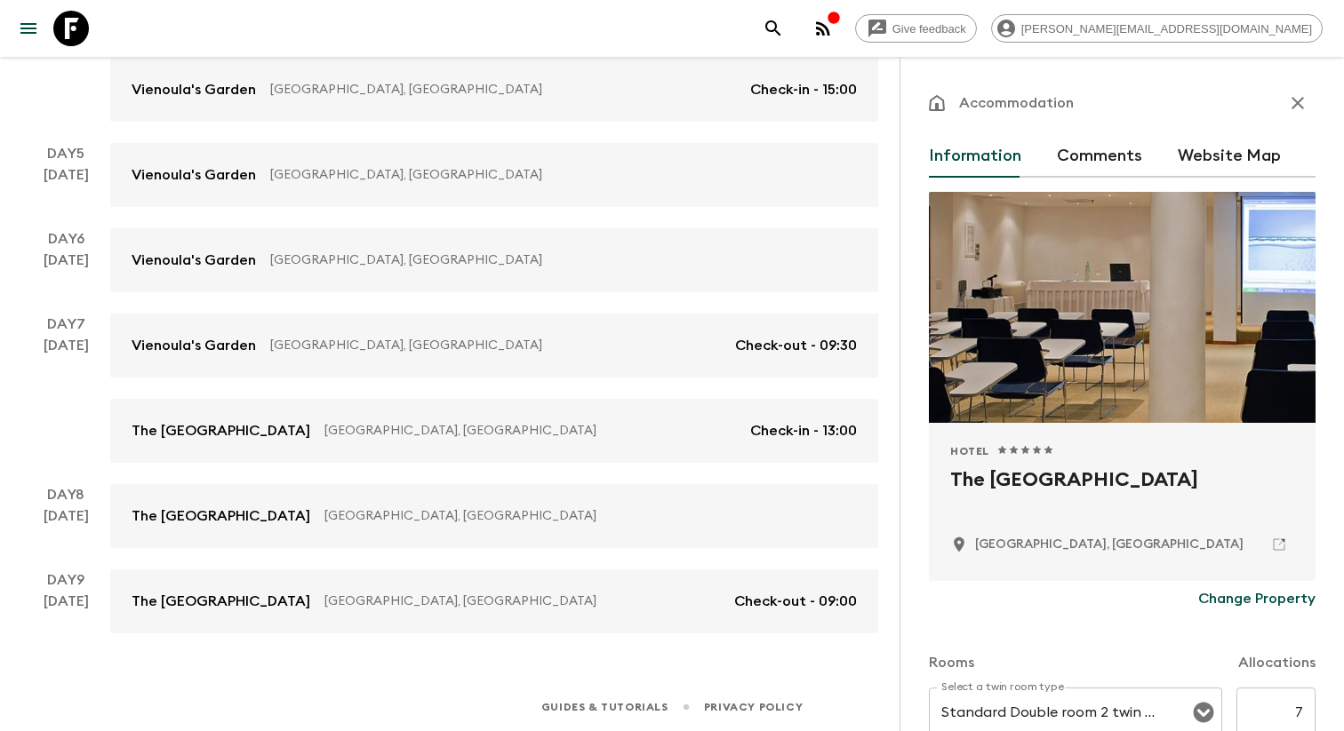
click at [992, 480] on h2 "The [GEOGRAPHIC_DATA]" at bounding box center [1122, 494] width 344 height 57
copy div "The [GEOGRAPHIC_DATA]"
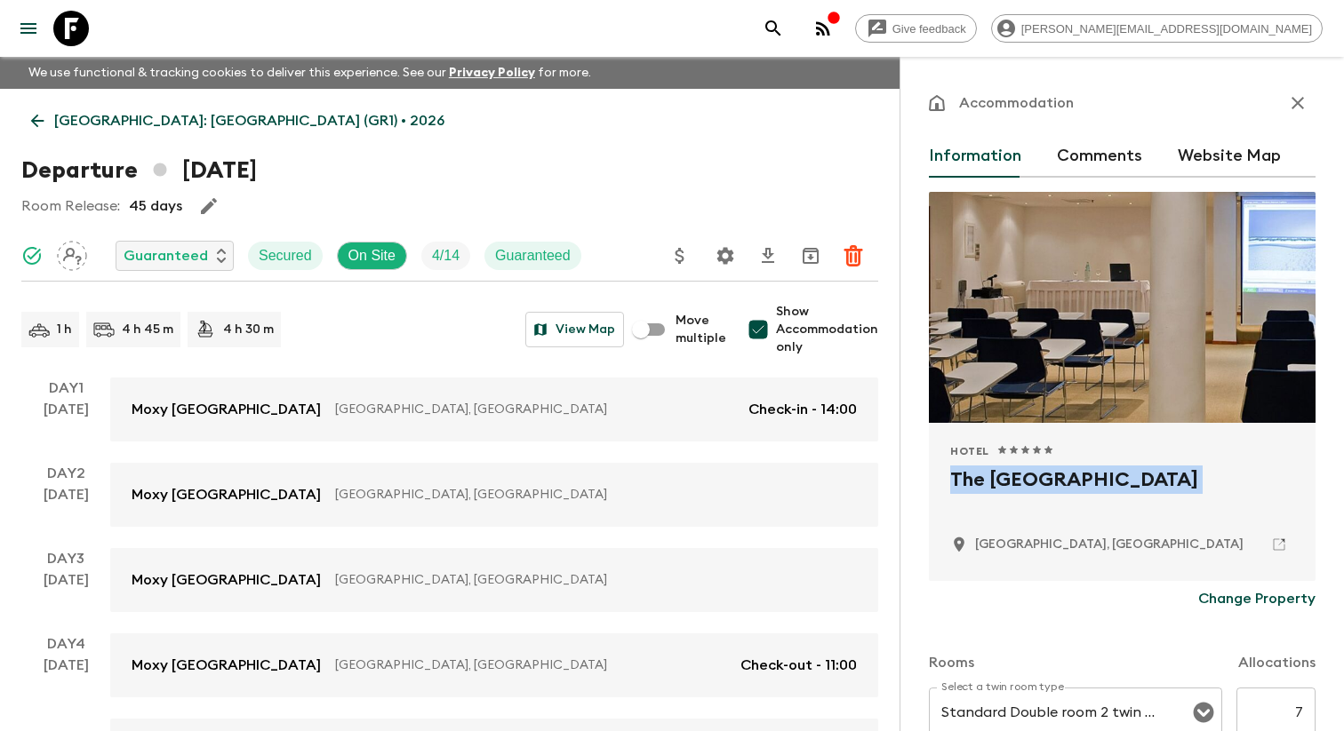
click at [35, 37] on icon "menu" at bounding box center [28, 28] width 21 height 21
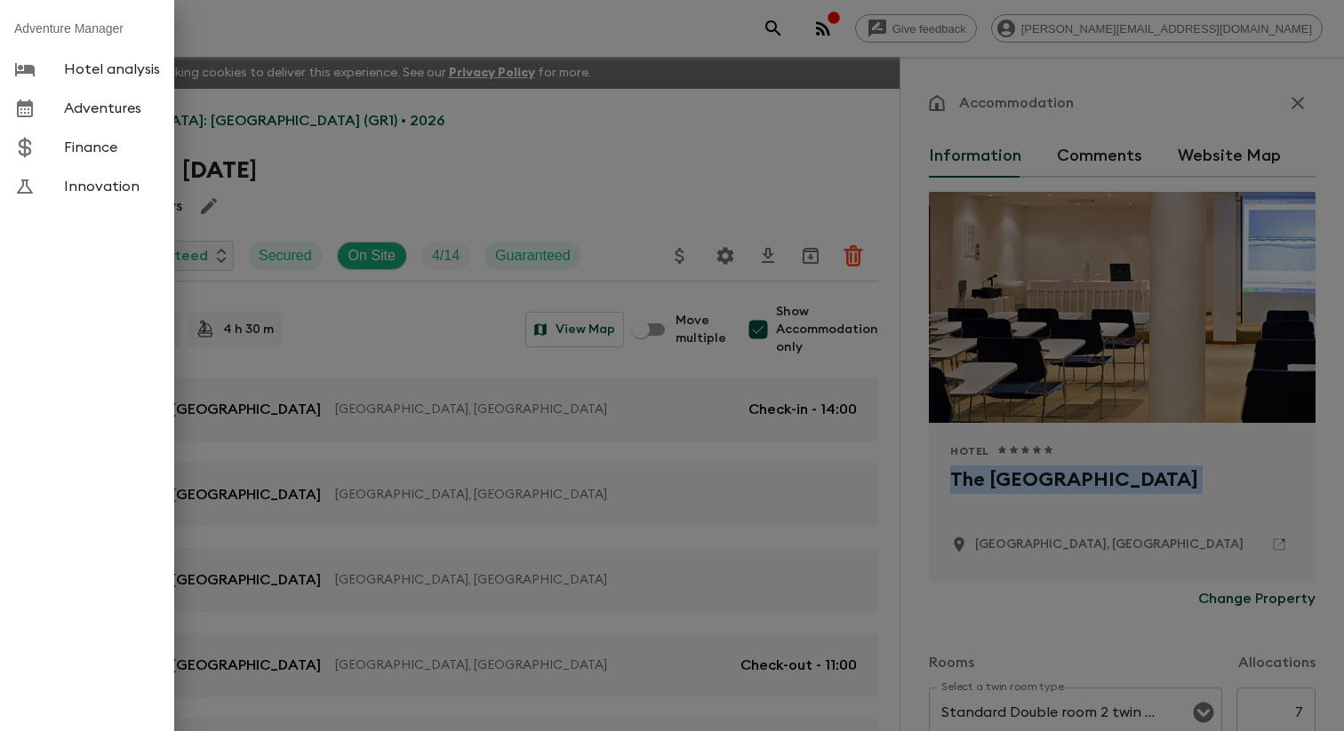
click at [138, 117] on span "Adventures" at bounding box center [112, 109] width 96 height 18
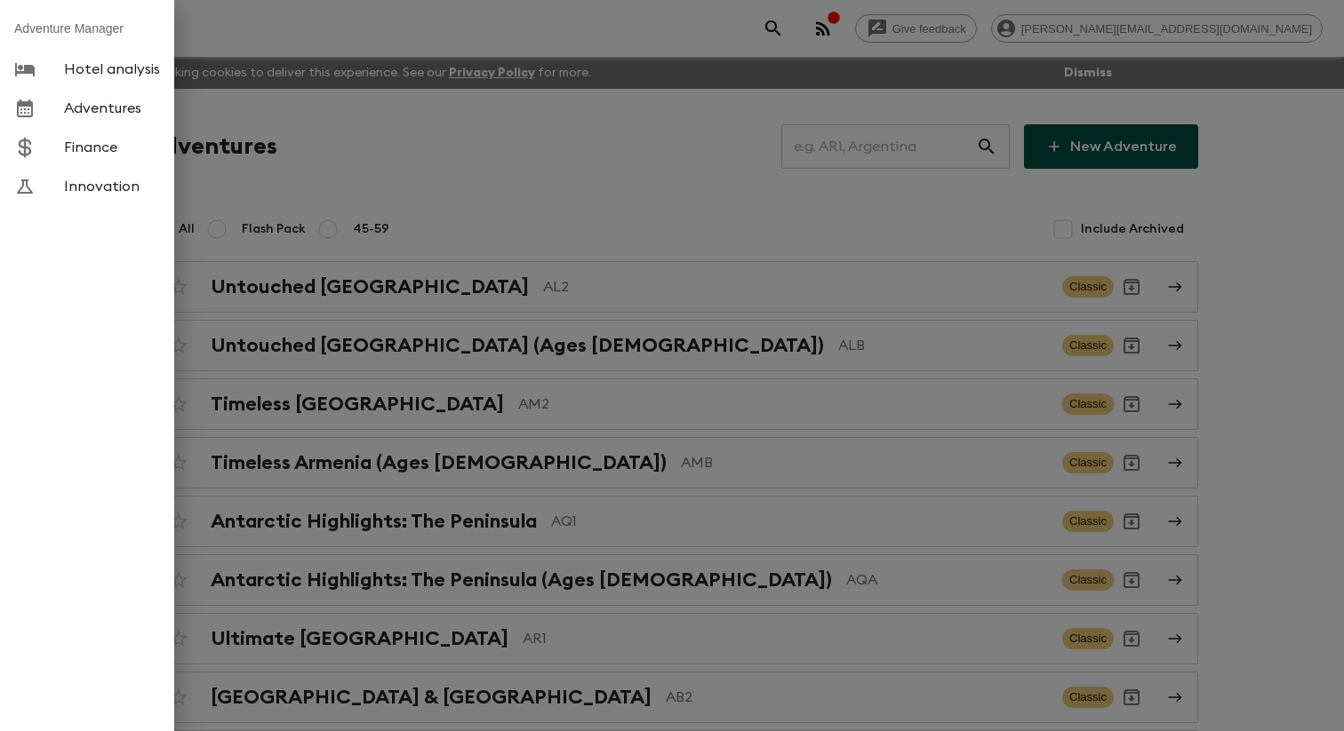
click at [473, 169] on div at bounding box center [672, 365] width 1344 height 731
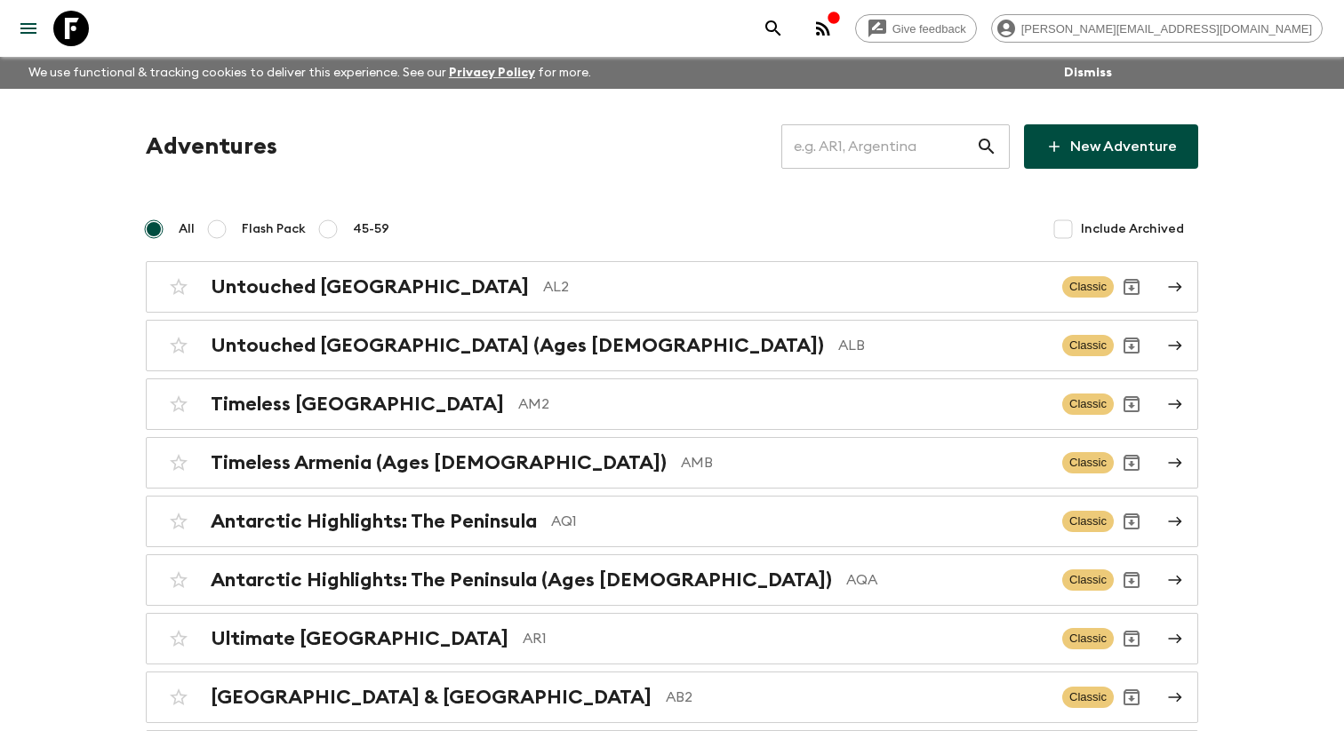
scroll to position [6839, 0]
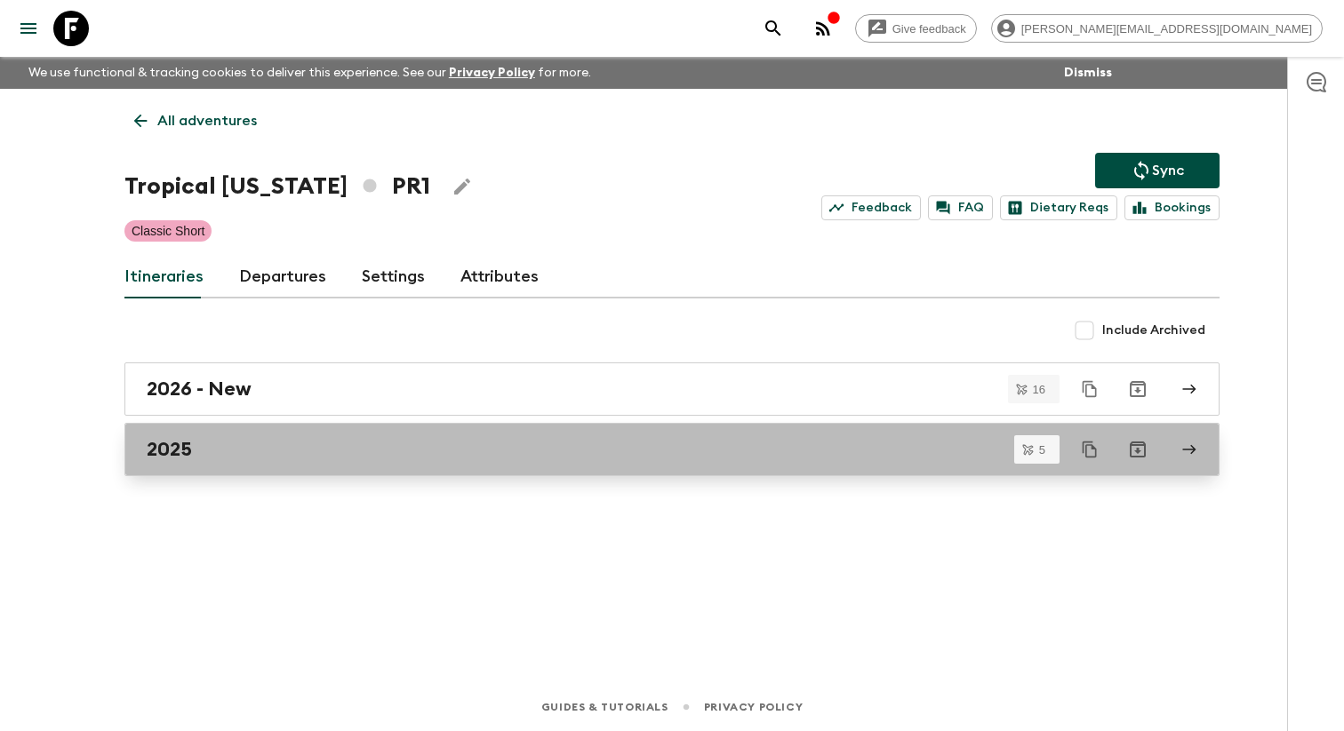
click at [341, 445] on link "2025" at bounding box center [671, 449] width 1095 height 53
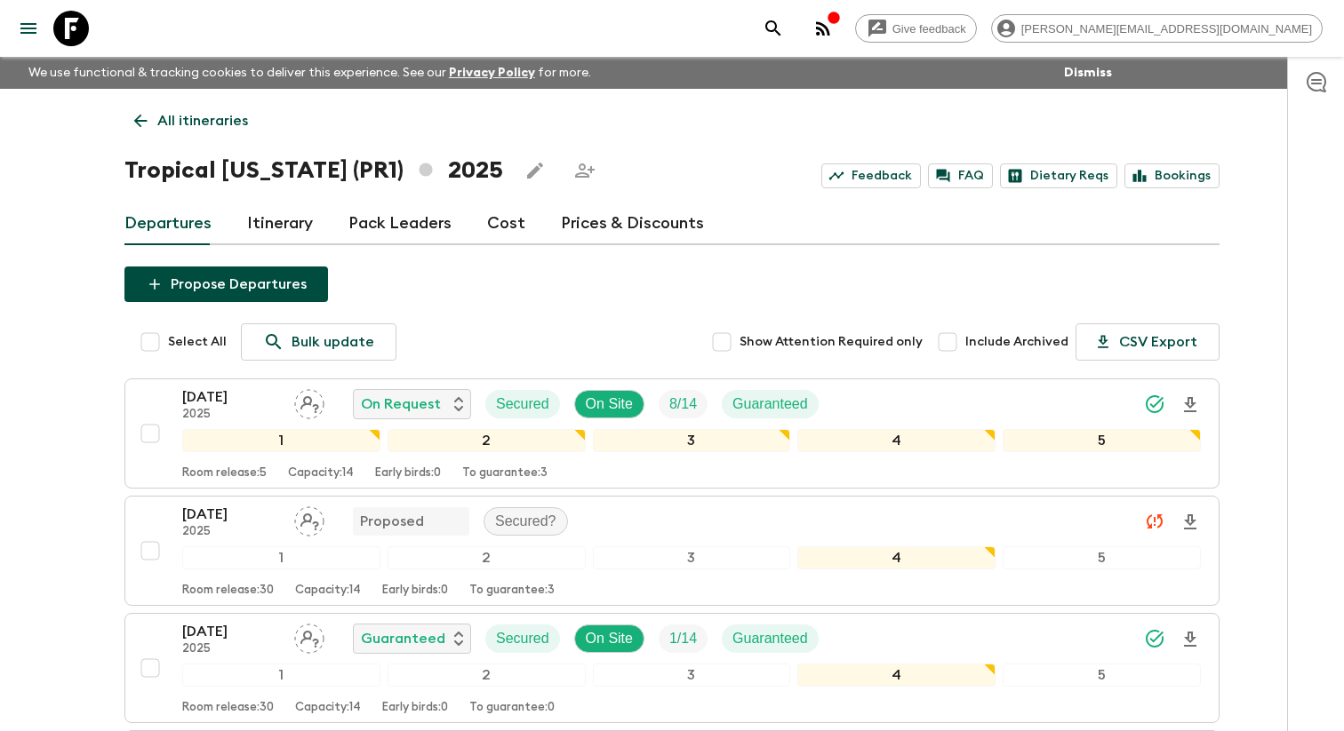
click at [278, 233] on link "Itinerary" at bounding box center [280, 224] width 66 height 43
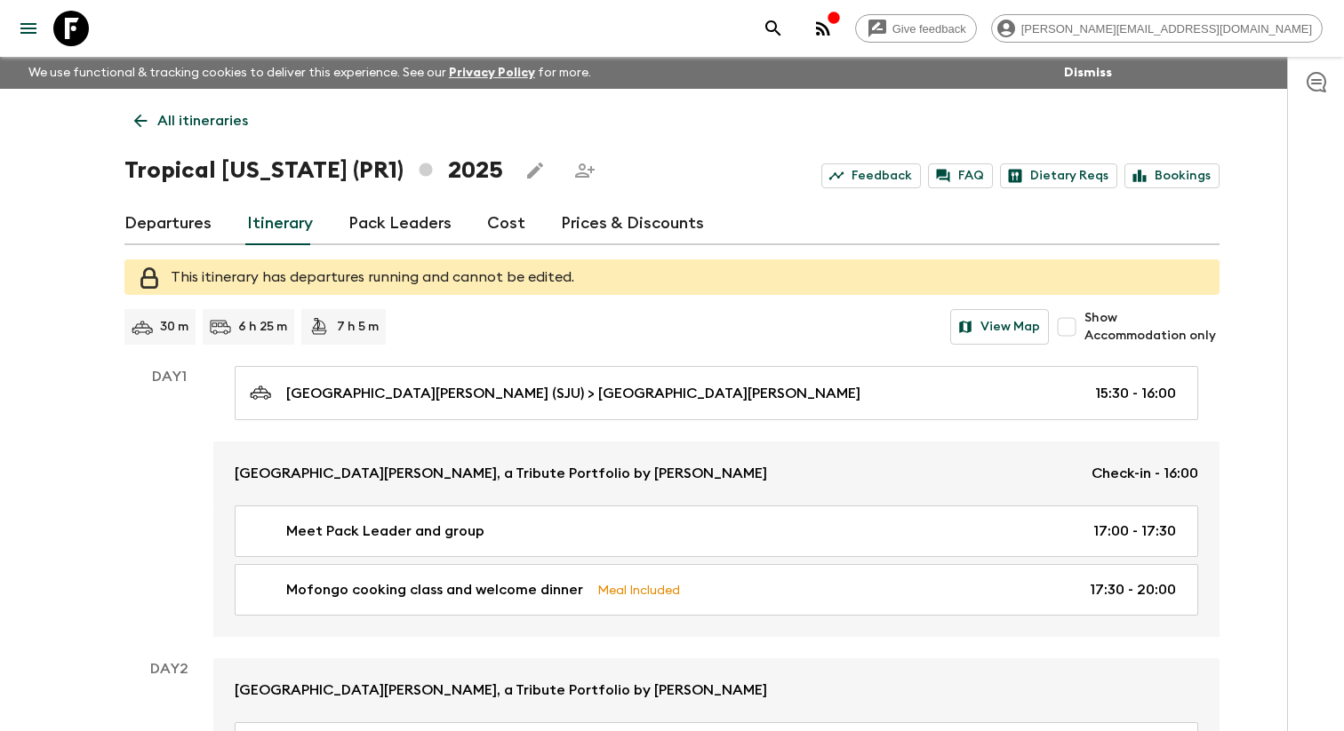
click at [1084, 336] on input "Show Accommodation only" at bounding box center [1067, 327] width 36 height 36
checkbox input "true"
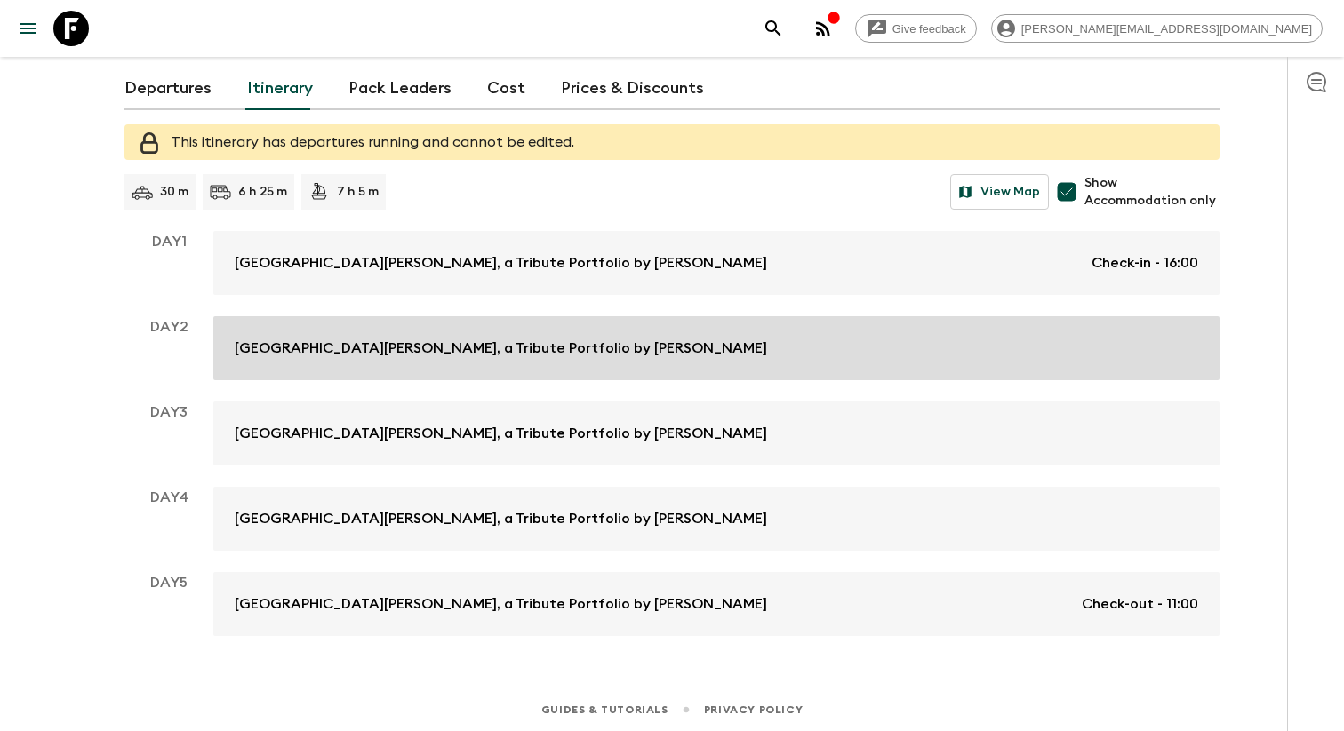
scroll to position [144, 0]
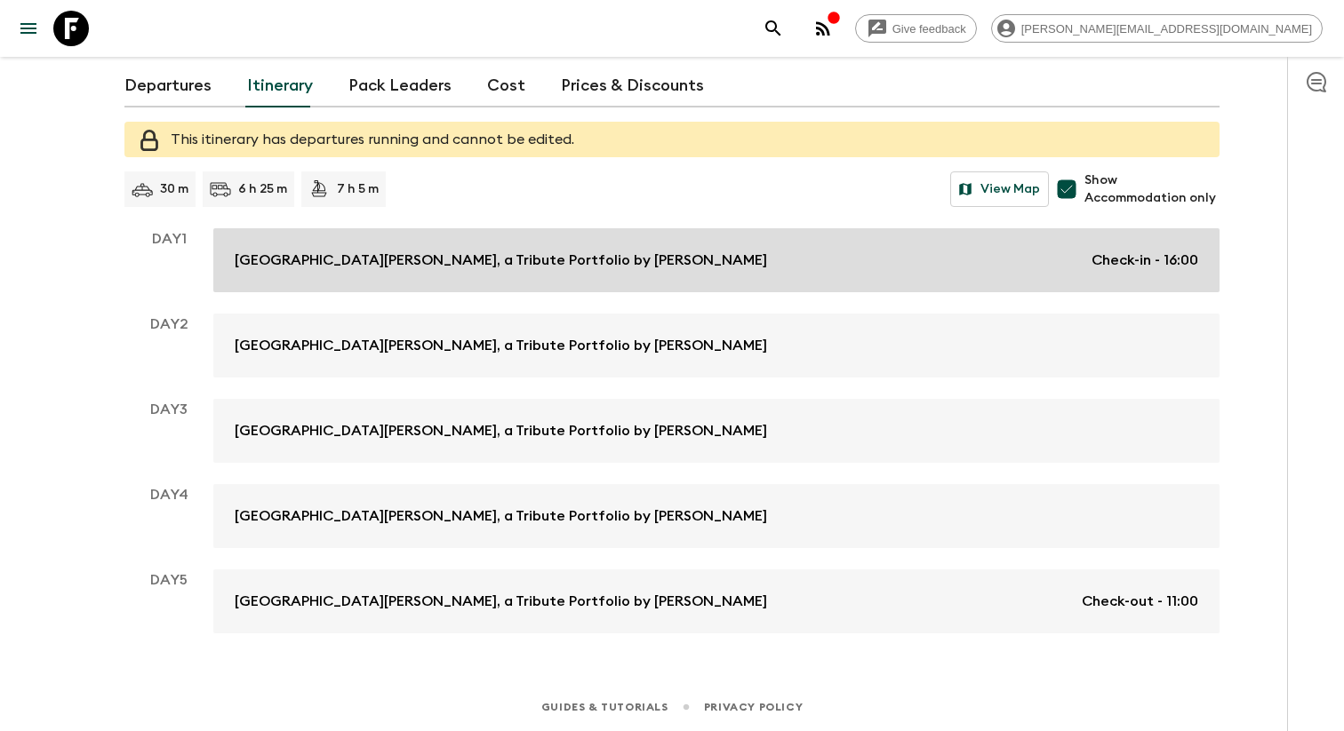
click at [682, 273] on link "[GEOGRAPHIC_DATA][PERSON_NAME], a Tribute Portfolio by Marriott Check-in - 16:00" at bounding box center [716, 260] width 1006 height 64
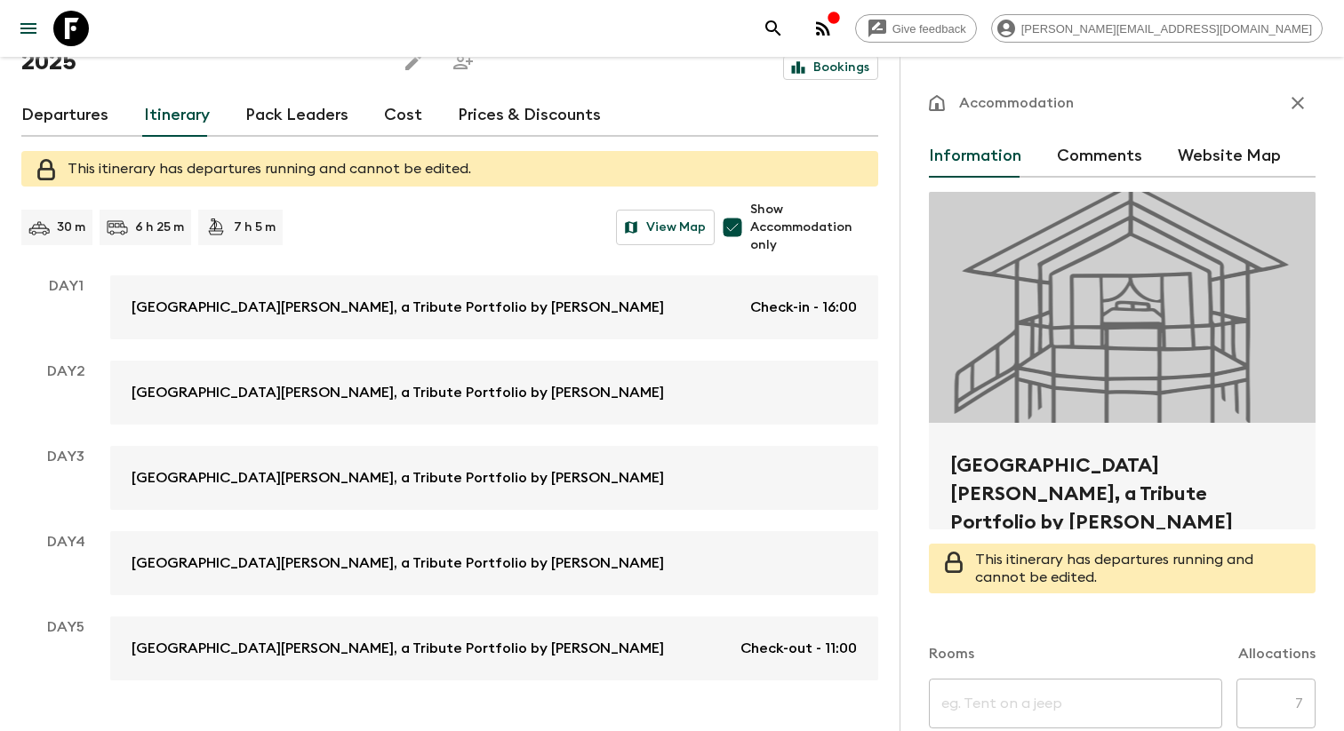
scroll to position [192, 0]
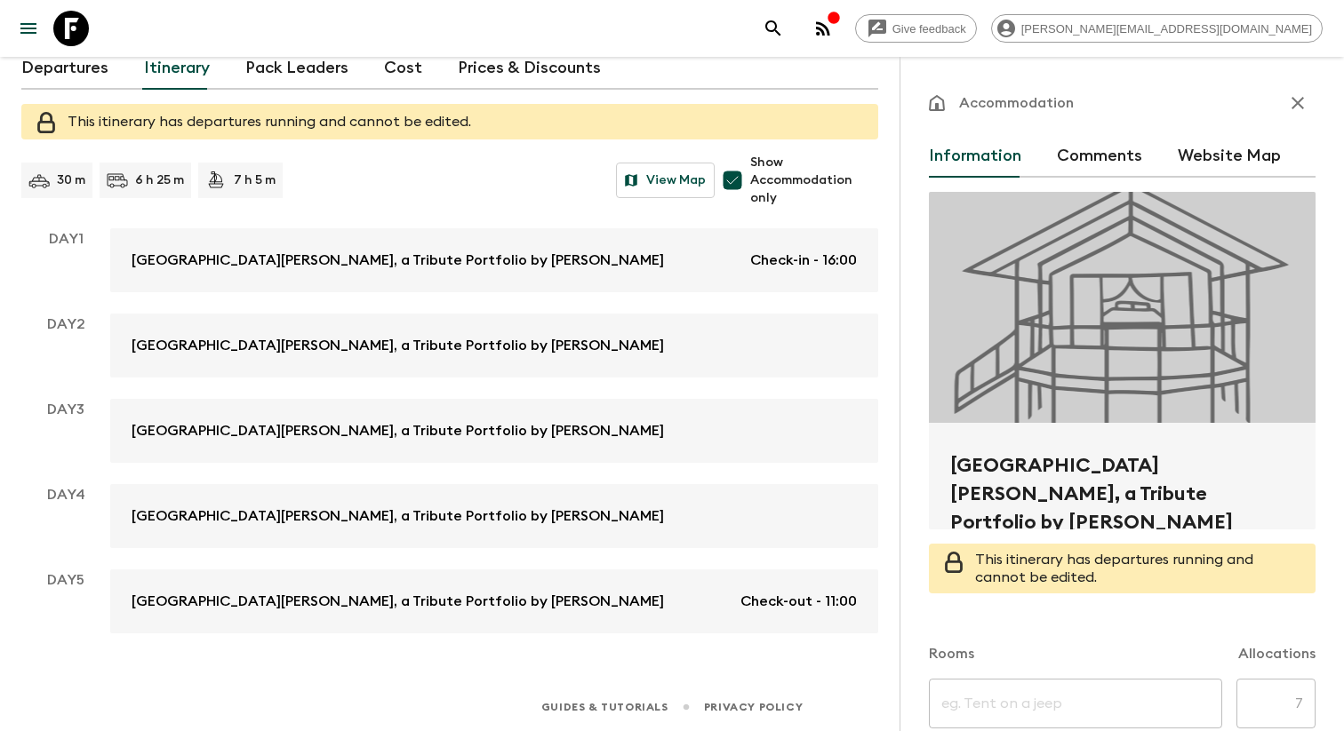
click at [972, 489] on h2 "[GEOGRAPHIC_DATA][PERSON_NAME], a Tribute Portfolio by [PERSON_NAME]" at bounding box center [1122, 479] width 344 height 57
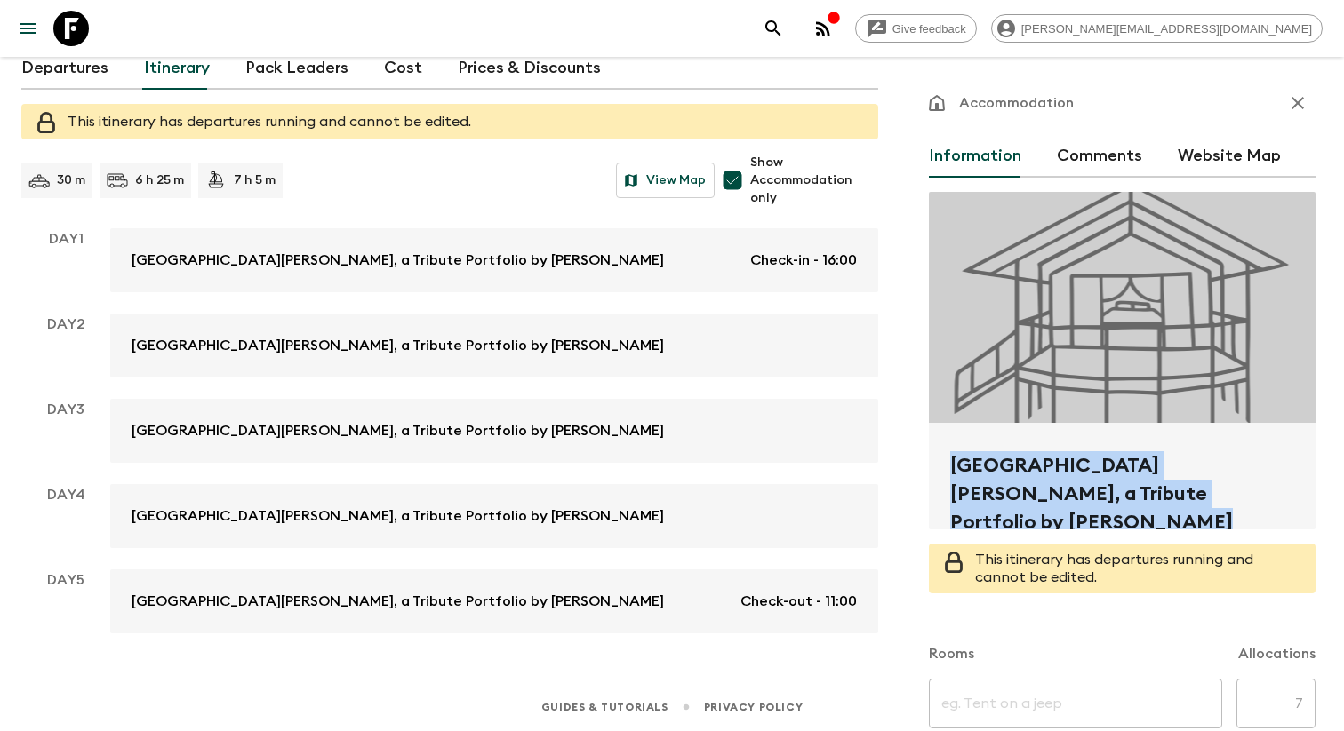
click at [972, 489] on h2 "[GEOGRAPHIC_DATA][PERSON_NAME], a Tribute Portfolio by [PERSON_NAME]" at bounding box center [1122, 479] width 344 height 57
copy form "[GEOGRAPHIC_DATA][PERSON_NAME], a Tribute Portfolio by [PERSON_NAME]"
